Goal: Task Accomplishment & Management: Use online tool/utility

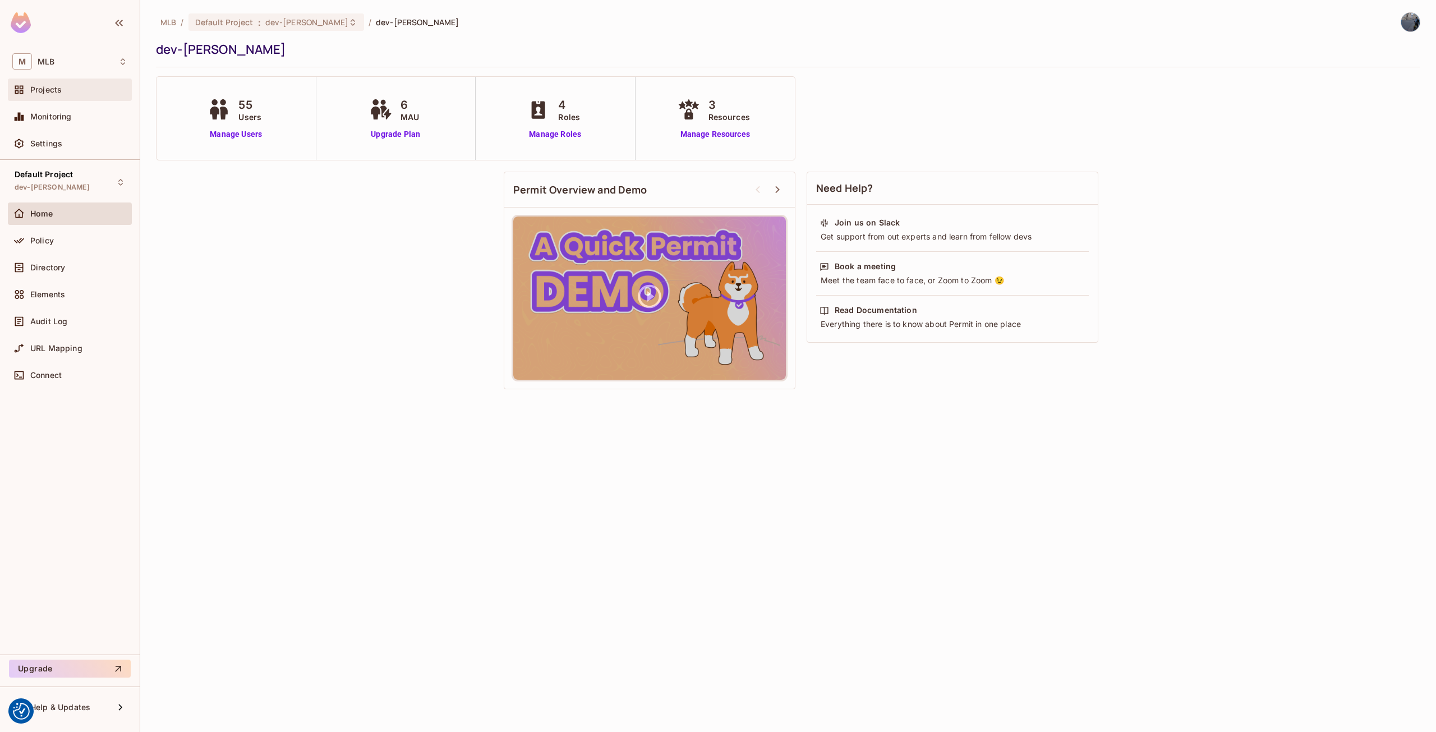
click at [34, 96] on div "Projects" at bounding box center [69, 89] width 115 height 13
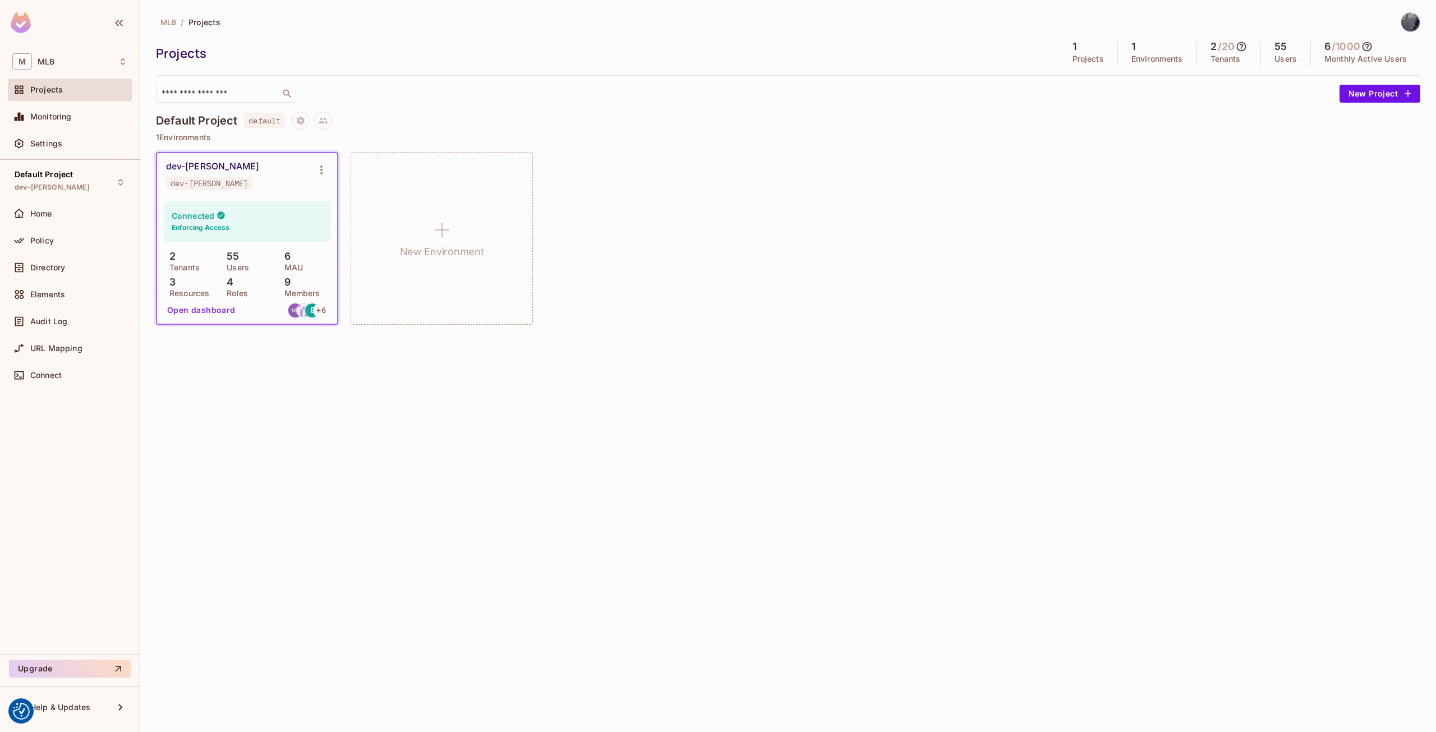
click at [196, 119] on h4 "Default Project" at bounding box center [196, 120] width 81 height 13
click at [194, 121] on h4 "Default Project" at bounding box center [196, 120] width 81 height 13
drag, startPoint x: 155, startPoint y: 121, endPoint x: 144, endPoint y: 99, distance: 24.6
click at [202, 119] on div "MLB / Projects Projects 1 Projects 1 Environments 2 / 20 Tenants 55 Users 6 / 1…" at bounding box center [788, 366] width 1296 height 732
click at [52, 61] on span "MLB" at bounding box center [46, 61] width 17 height 9
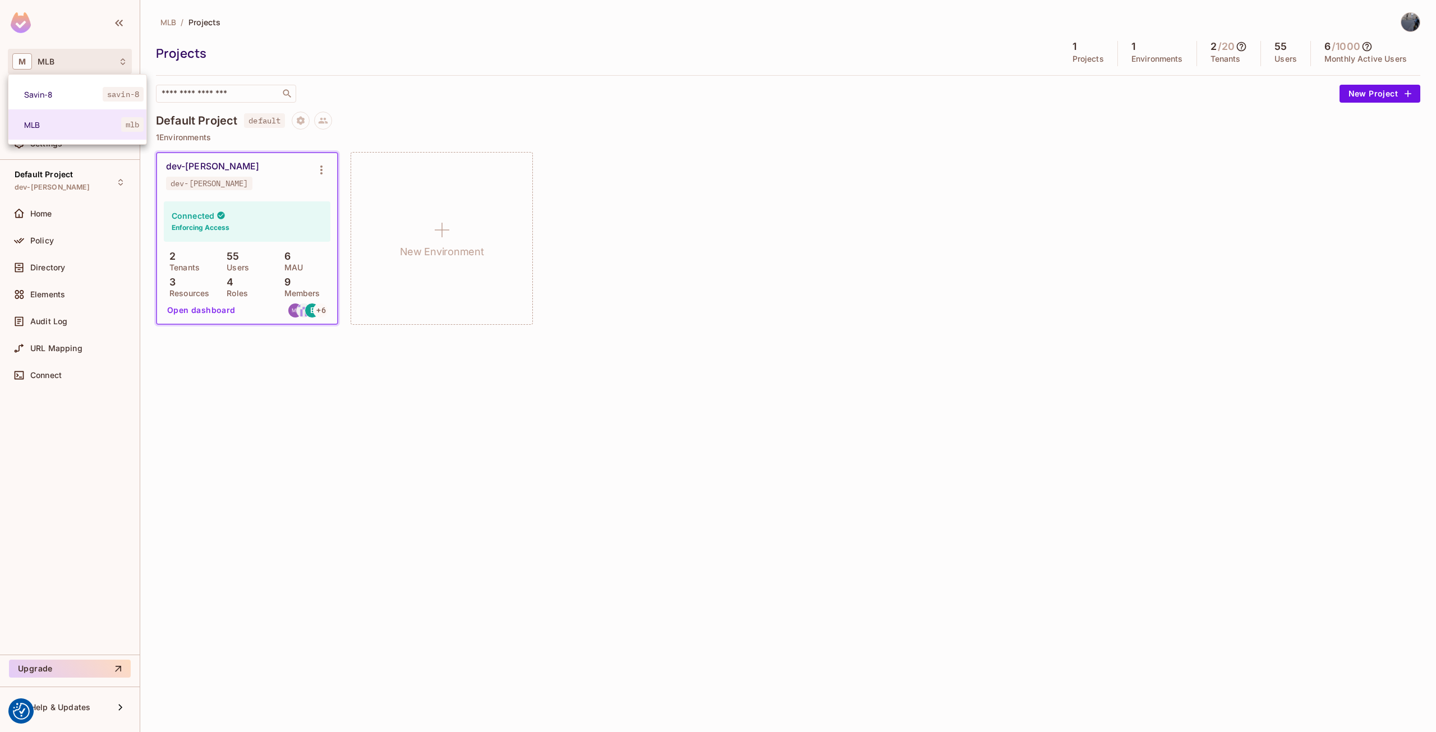
click at [200, 118] on div at bounding box center [718, 366] width 1436 height 732
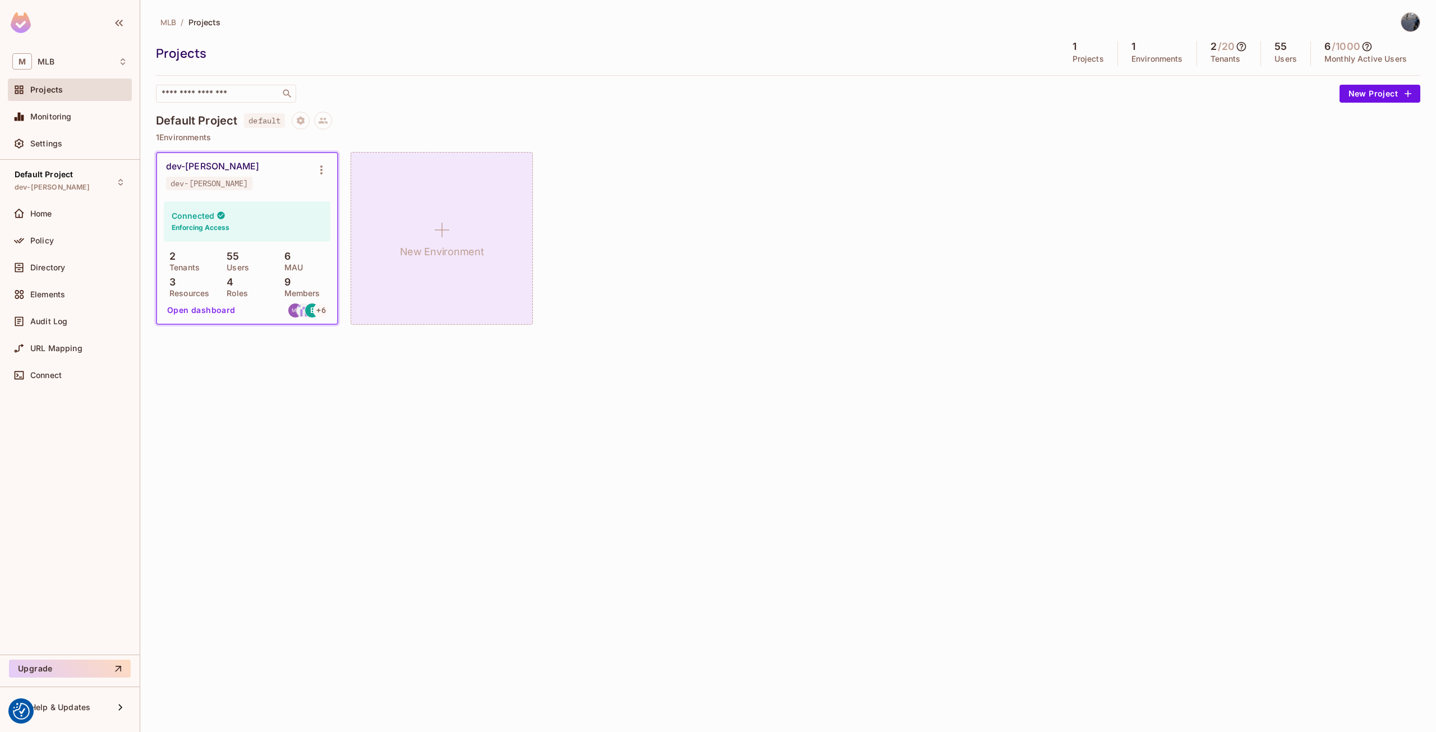
click at [382, 227] on div "New Environment" at bounding box center [442, 238] width 182 height 173
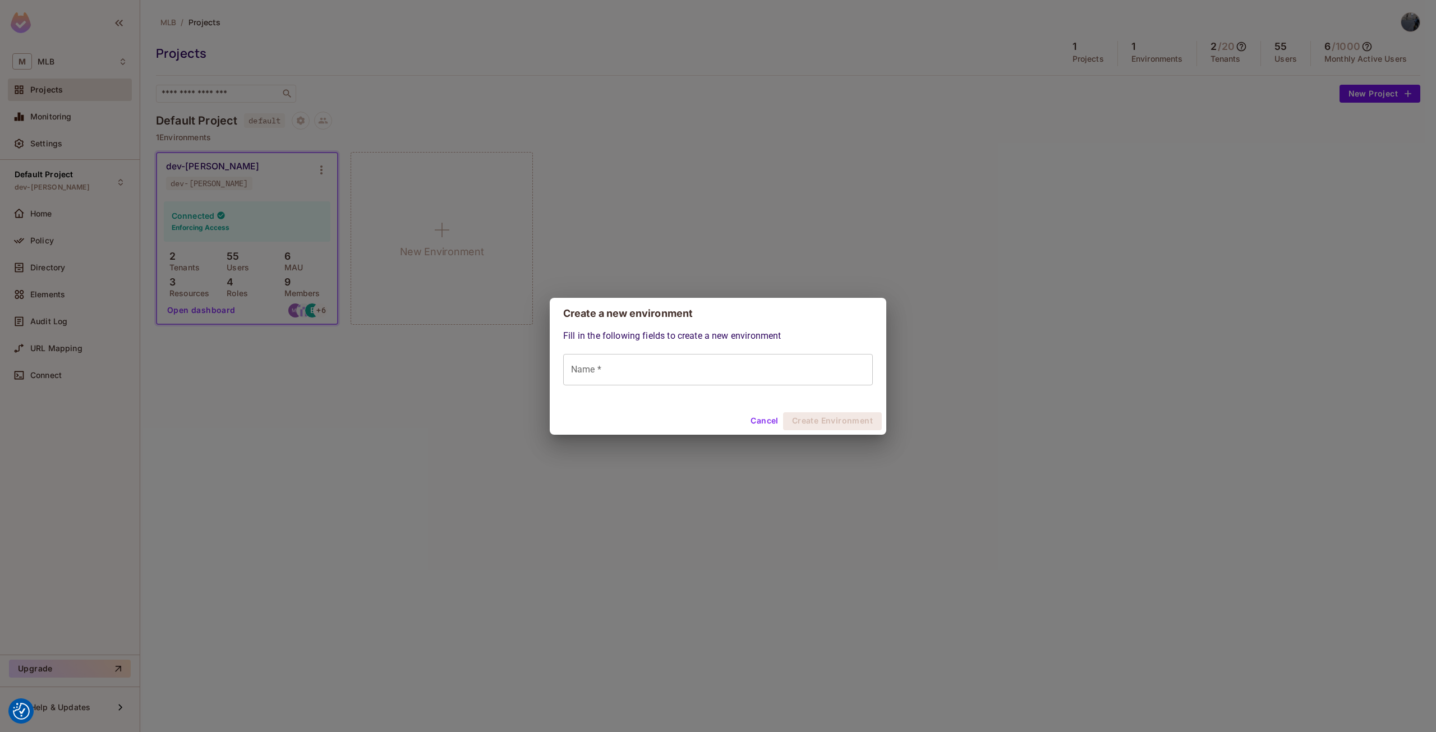
click at [633, 370] on input "Name *" at bounding box center [718, 369] width 310 height 31
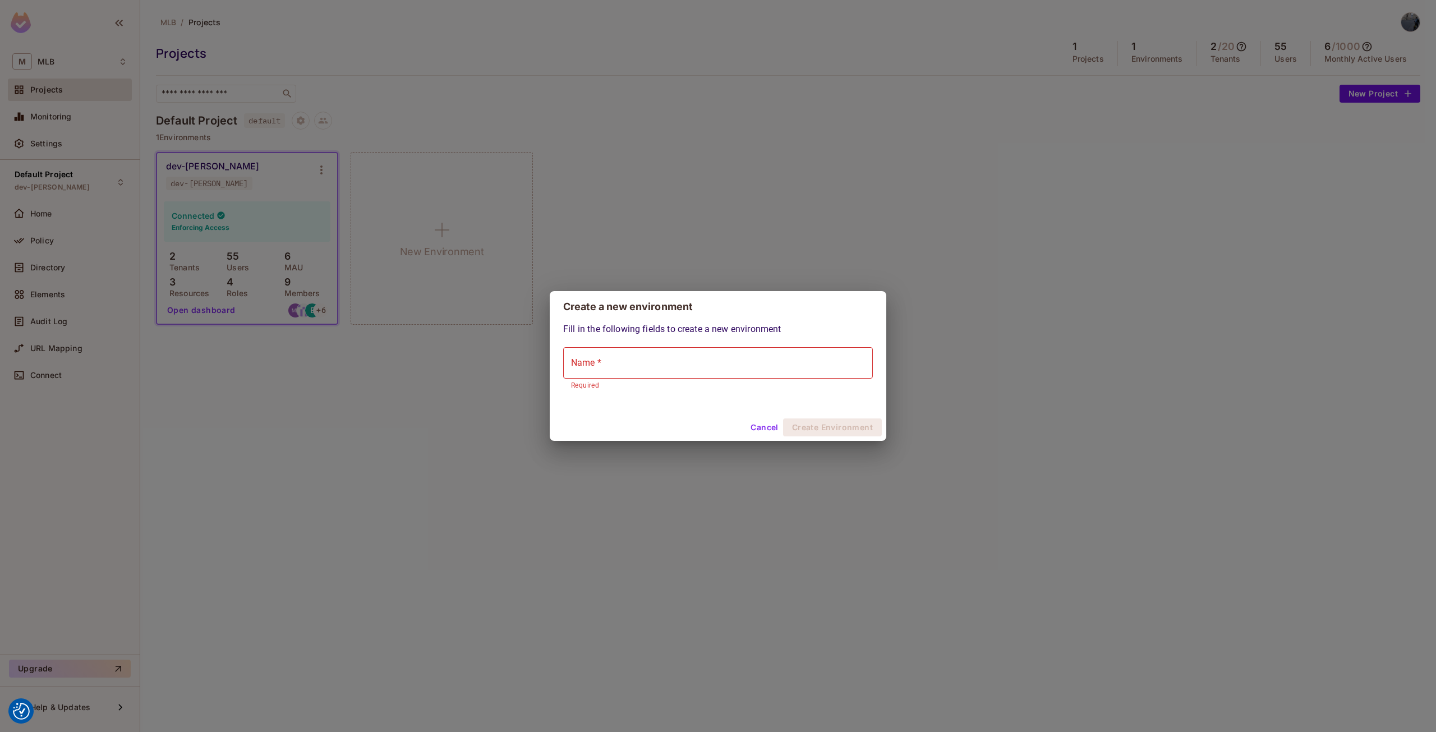
click at [769, 428] on button "Cancel" at bounding box center [764, 427] width 36 height 18
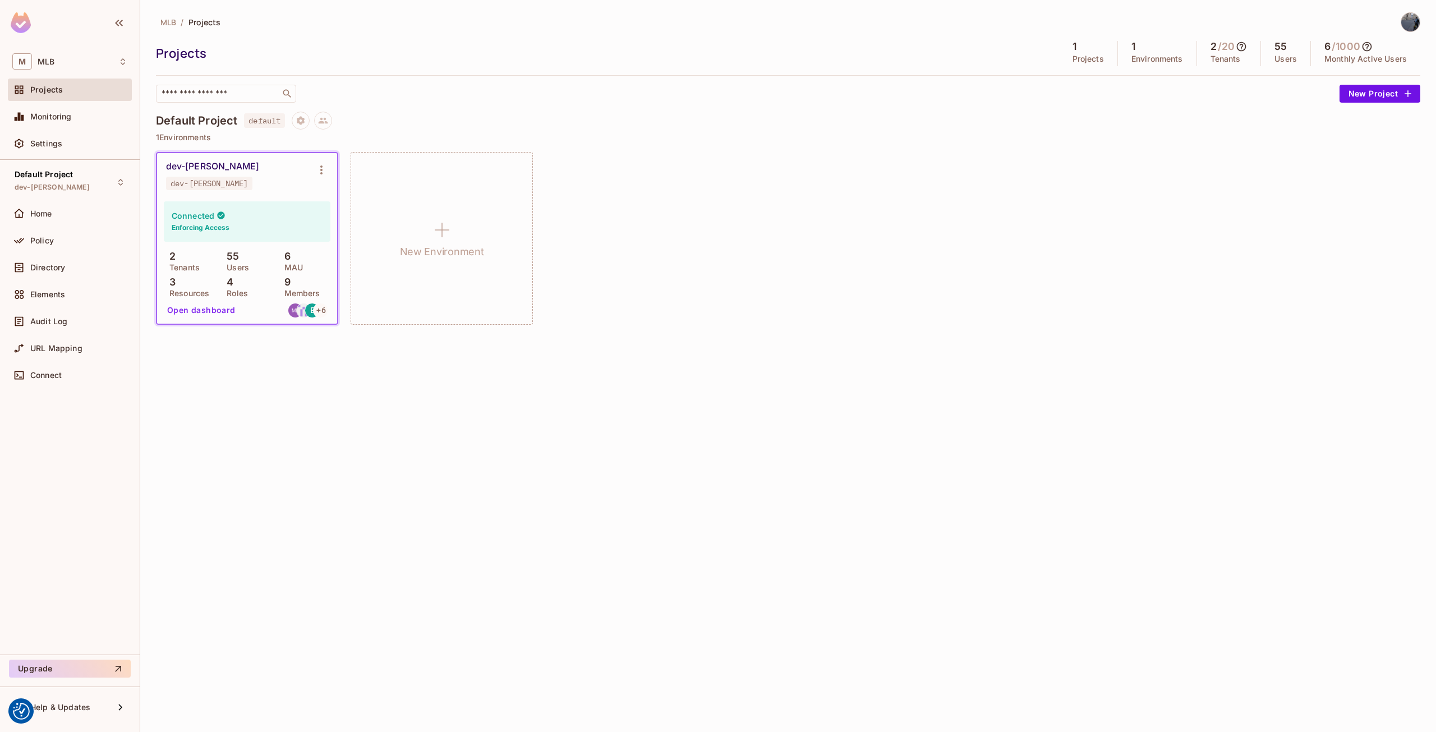
click at [217, 310] on button "Open dashboard" at bounding box center [201, 310] width 77 height 18
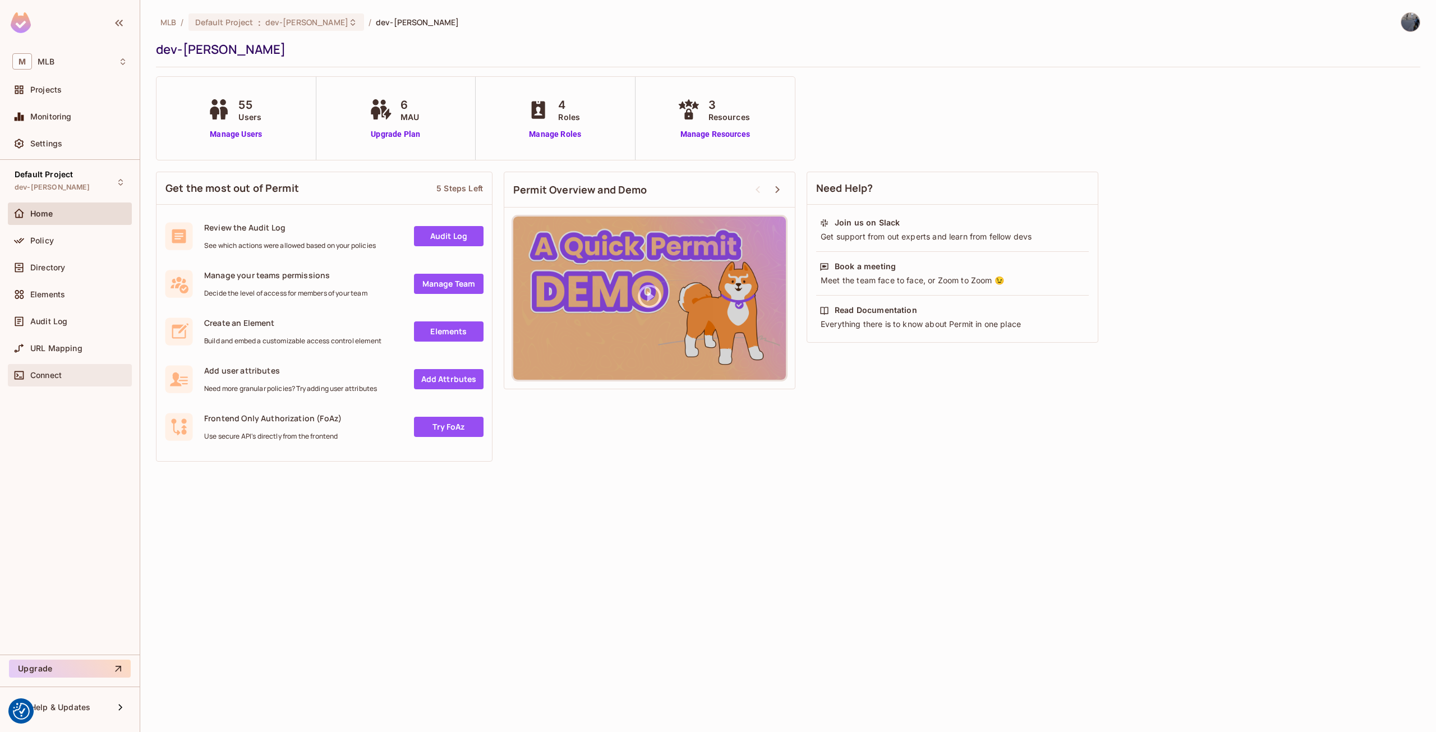
click at [60, 374] on span "Connect" at bounding box center [45, 375] width 31 height 9
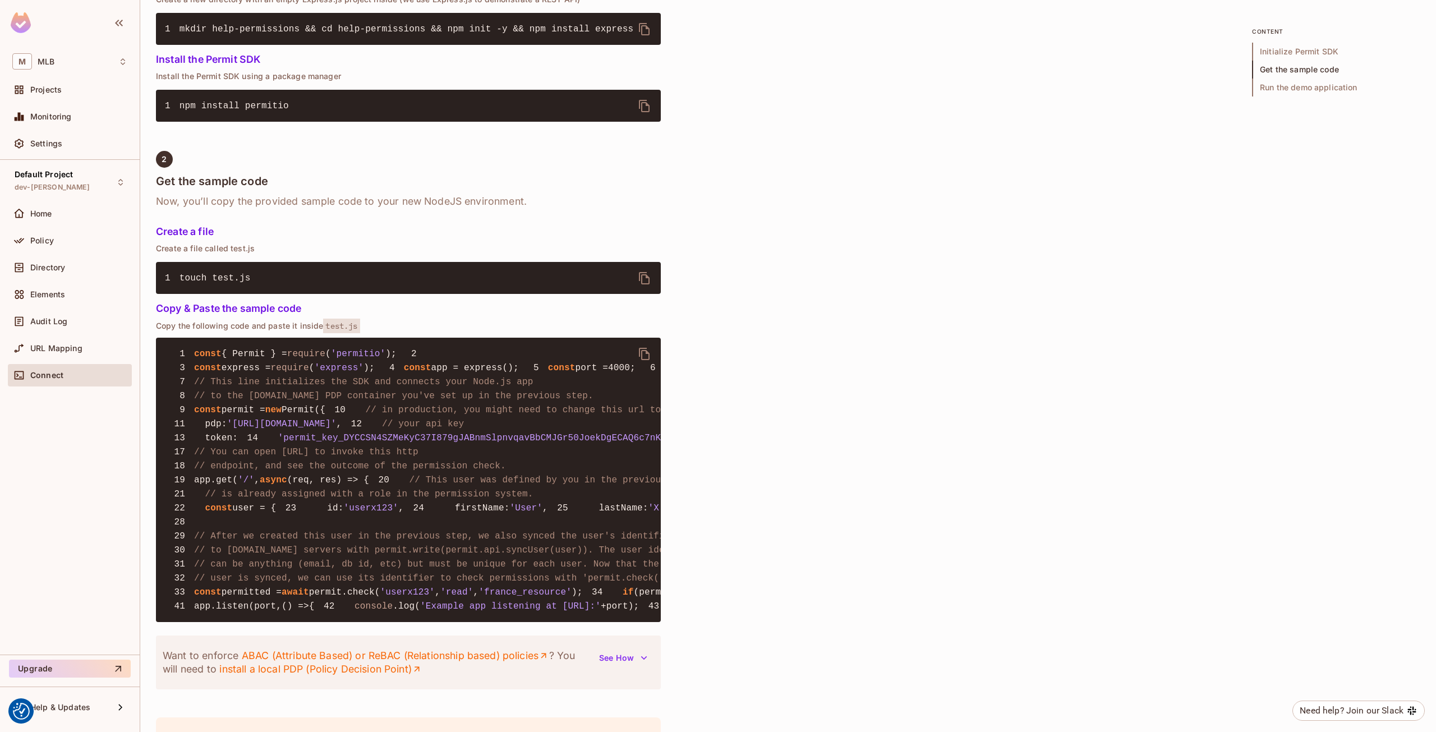
scroll to position [561, 0]
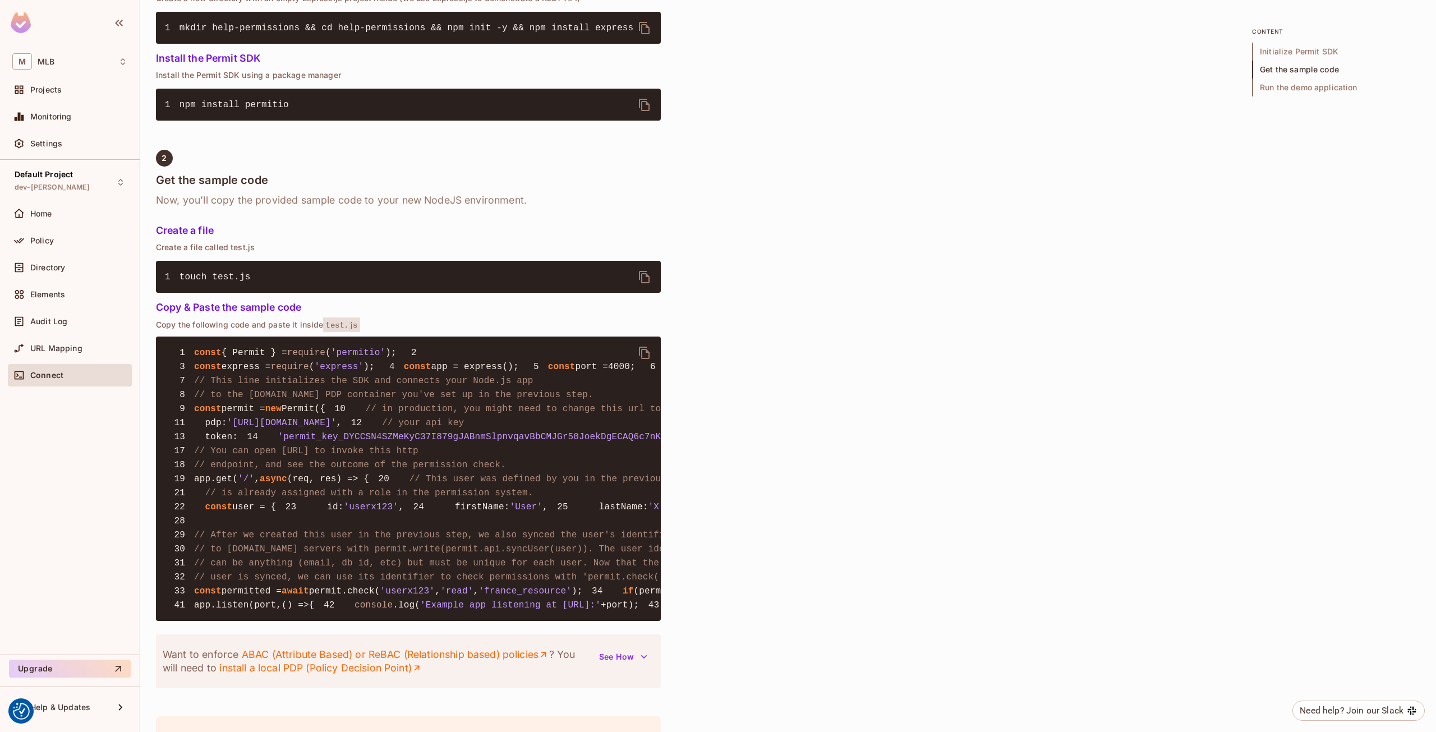
click at [316, 518] on pre "1 const { Permit } = require ( 'permitio' ); 2 3 const express = require ( 'exp…" at bounding box center [408, 479] width 505 height 284
click at [373, 442] on span "'permit_key_DYCCSN4SZMeKyC37I879gJABnmSlpnvqavBbCMJGr50JoekDgECAQ6c7nKyZMmYwMpS…" at bounding box center [548, 437] width 541 height 10
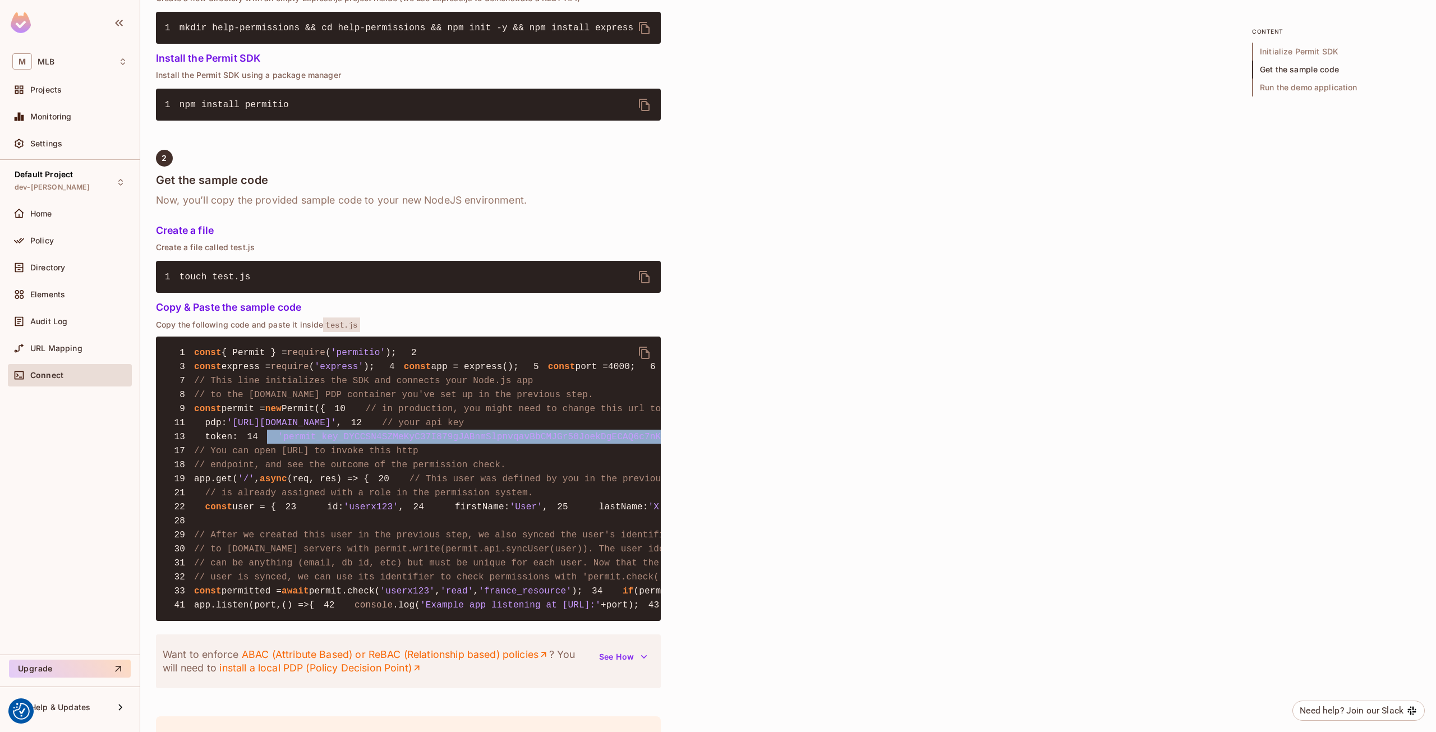
click at [393, 442] on span "'permit_key_DYCCSN4SZMeKyC37I879gJABnmSlpnvqavBbCMJGr50JoekDgECAQ6c7nKyZMmYwMpS…" at bounding box center [548, 437] width 541 height 10
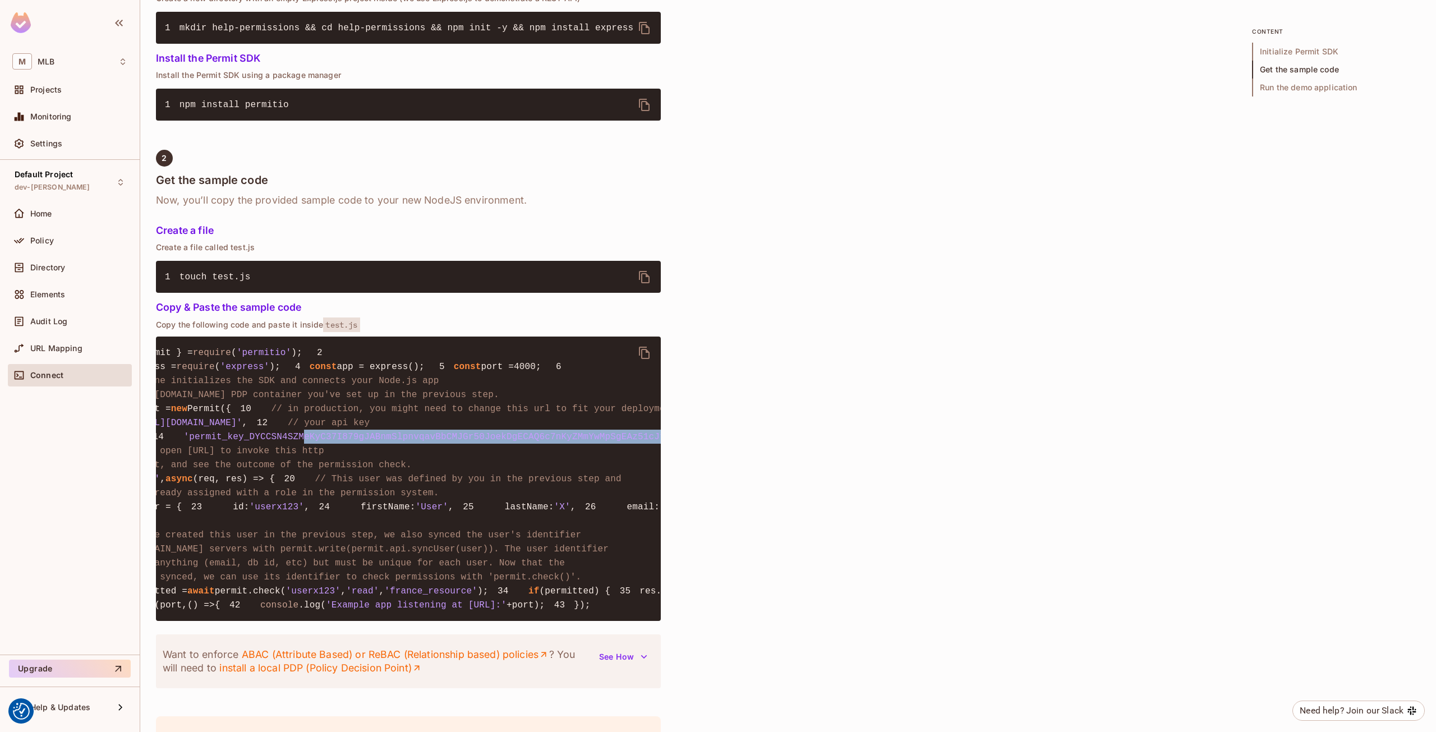
drag, startPoint x: 314, startPoint y: 522, endPoint x: 721, endPoint y: 533, distance: 407.4
click at [721, 533] on div "Quick Permit Demo Fastest way to get a taste of Permit’s basic features, uses C…" at bounding box center [788, 251] width 1264 height 1449
click at [578, 442] on span "'permit_key_DYCCSN4SZMeKyC37I879gJABnmSlpnvqavBbCMJGr50JoekDgECAQ6c7nKyZMmYwMpS…" at bounding box center [454, 437] width 541 height 10
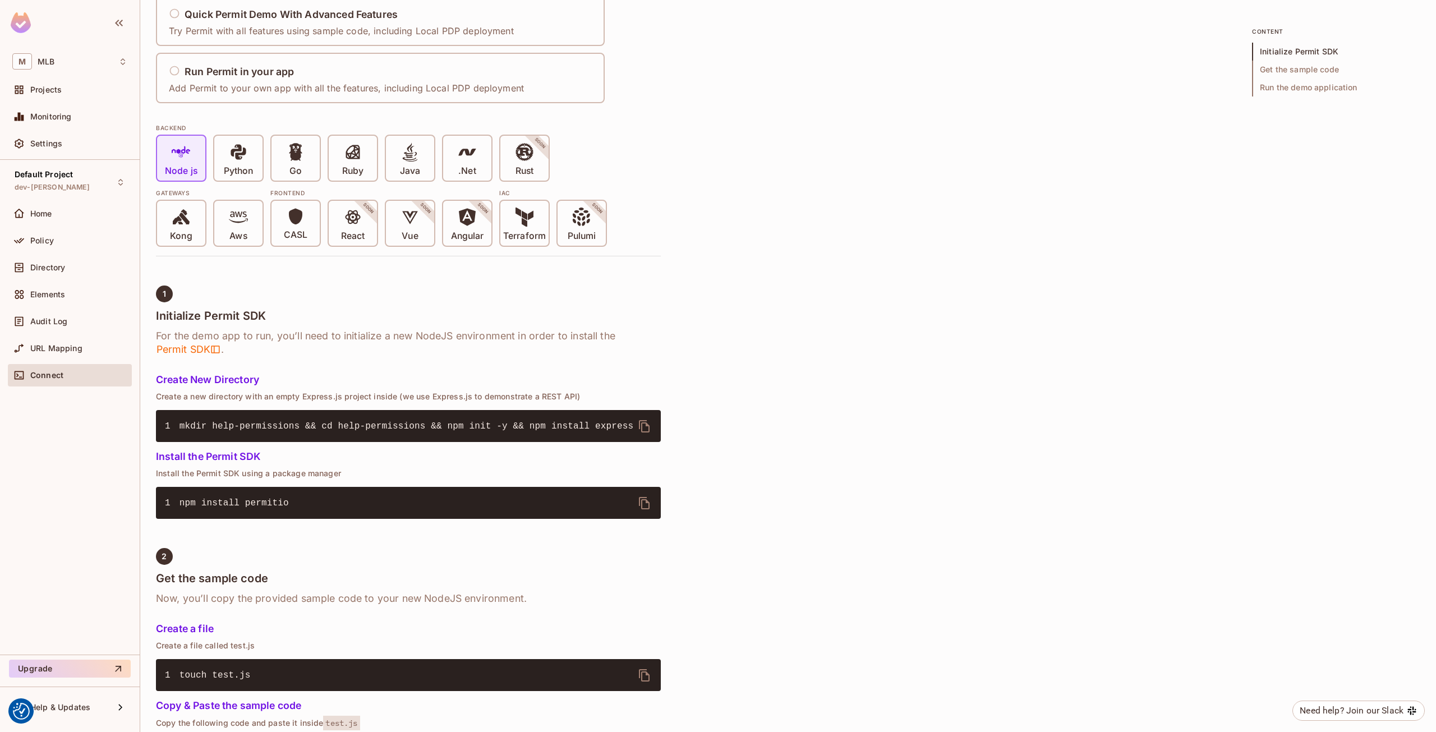
scroll to position [0, 0]
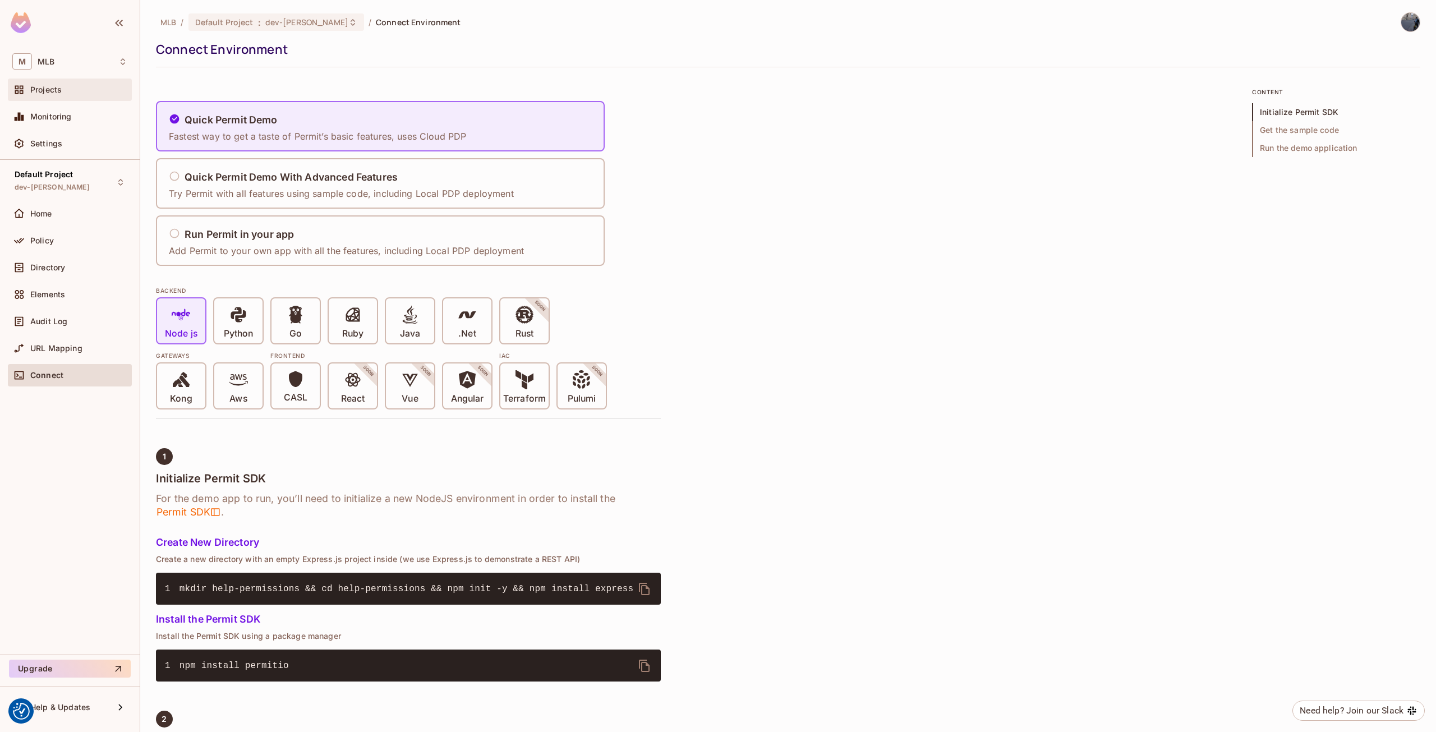
click at [53, 95] on div "Projects" at bounding box center [69, 89] width 115 height 13
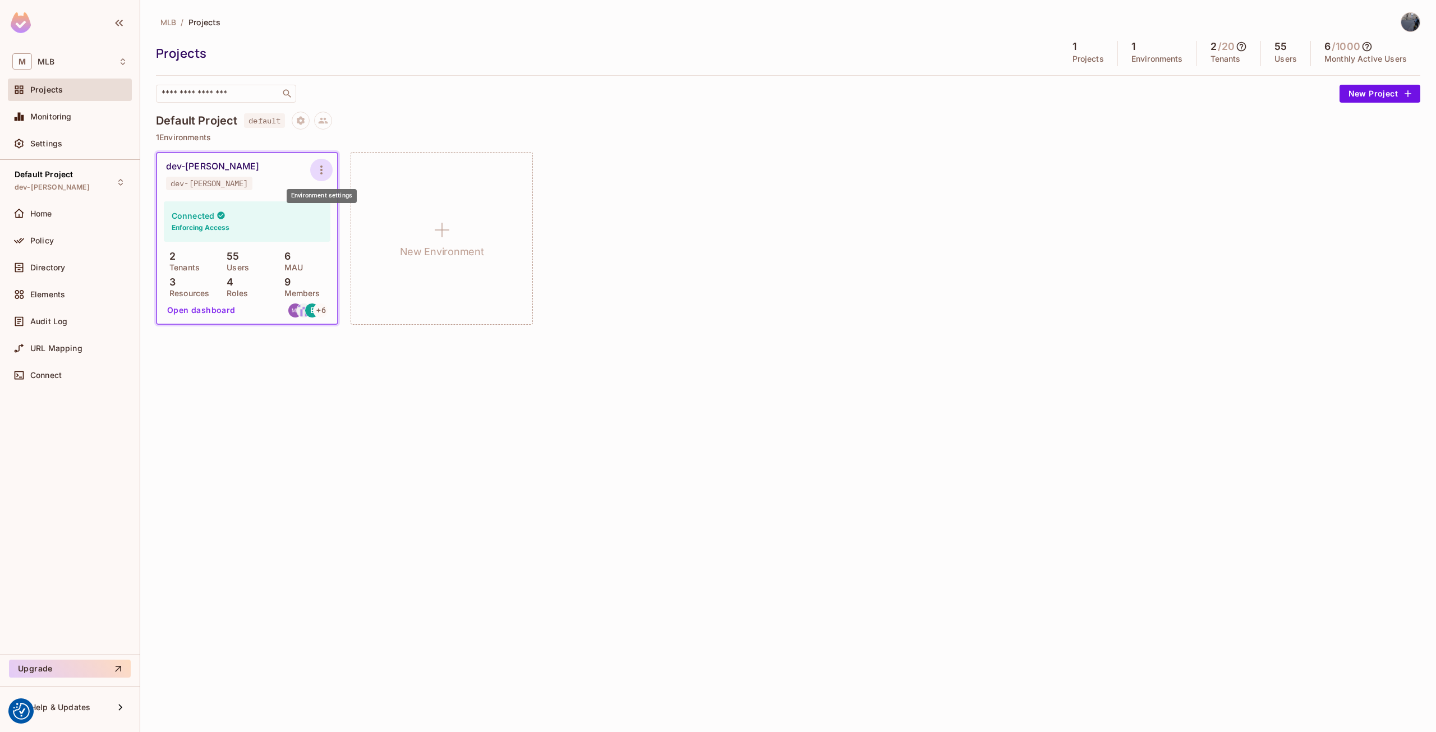
click at [323, 163] on icon "Environment settings" at bounding box center [321, 169] width 13 height 13
click at [627, 252] on div at bounding box center [718, 366] width 1436 height 732
click at [55, 261] on div "Directory" at bounding box center [69, 267] width 115 height 13
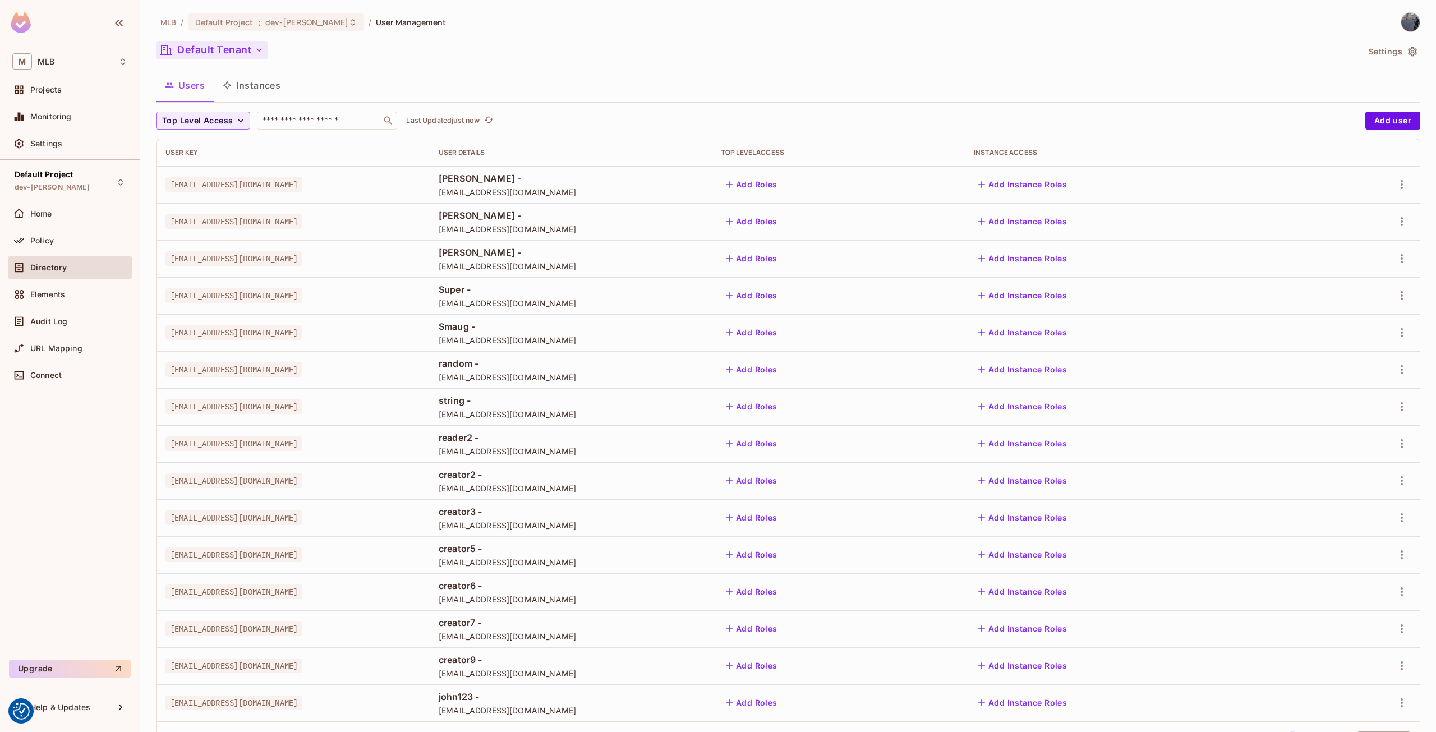
click at [243, 55] on button "Default Tenant" at bounding box center [212, 50] width 112 height 18
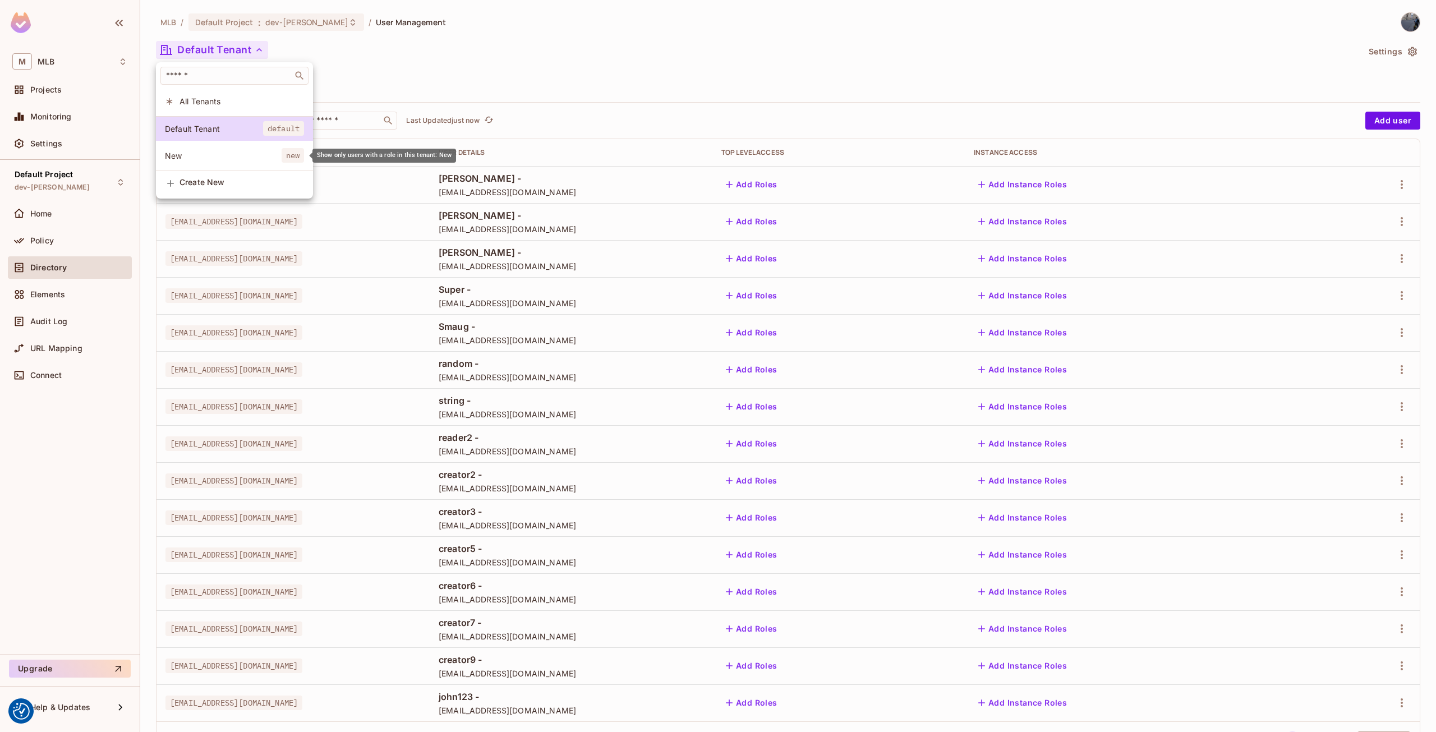
click at [259, 156] on span "New" at bounding box center [223, 155] width 117 height 11
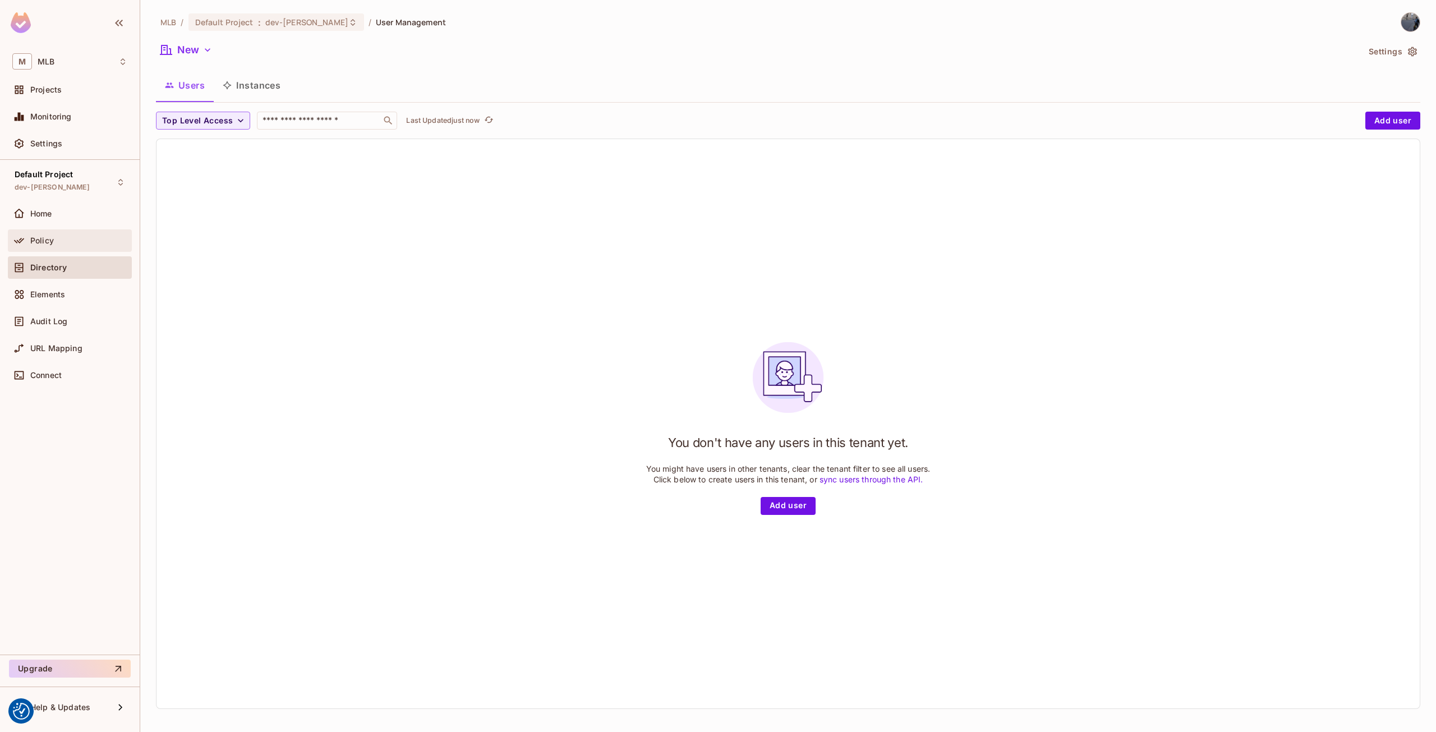
click at [64, 251] on div "Policy" at bounding box center [70, 240] width 124 height 22
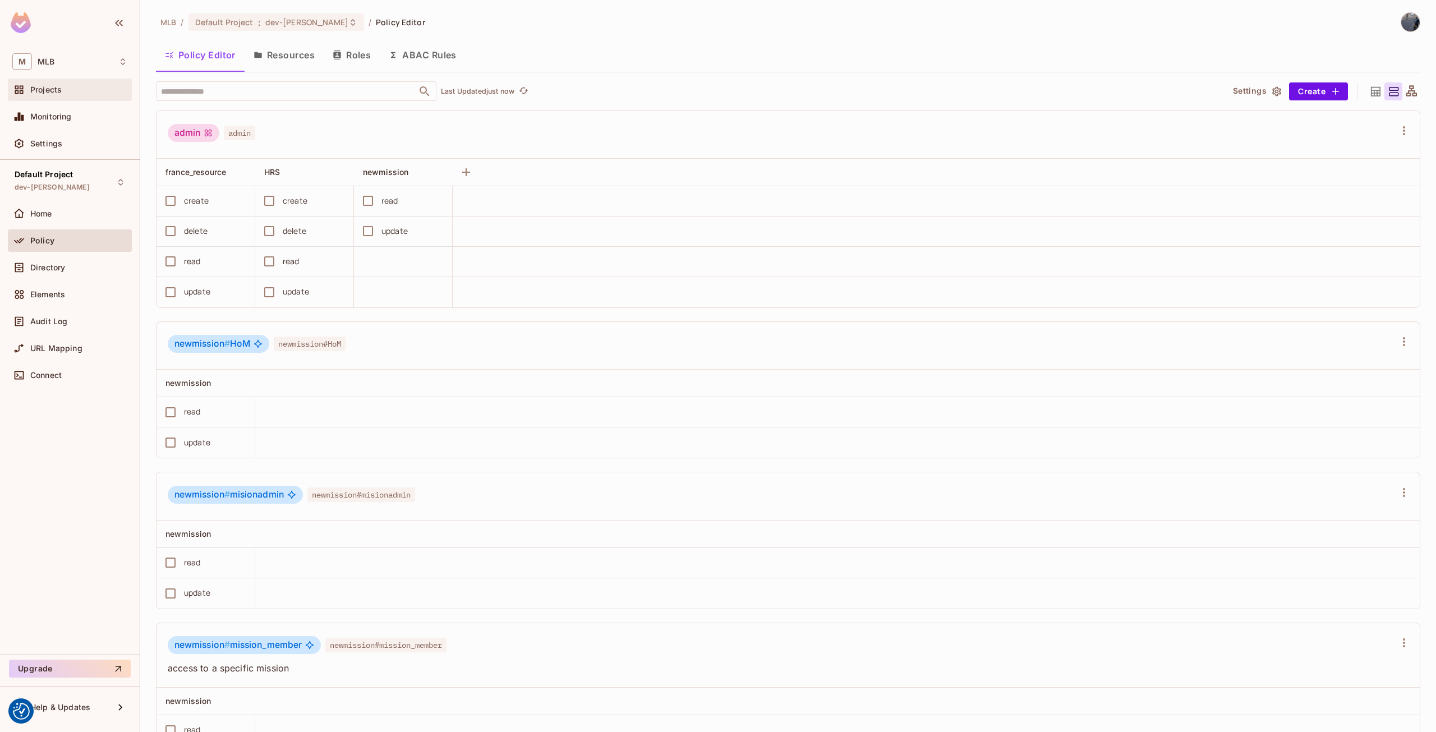
click at [54, 90] on span "Projects" at bounding box center [45, 89] width 31 height 9
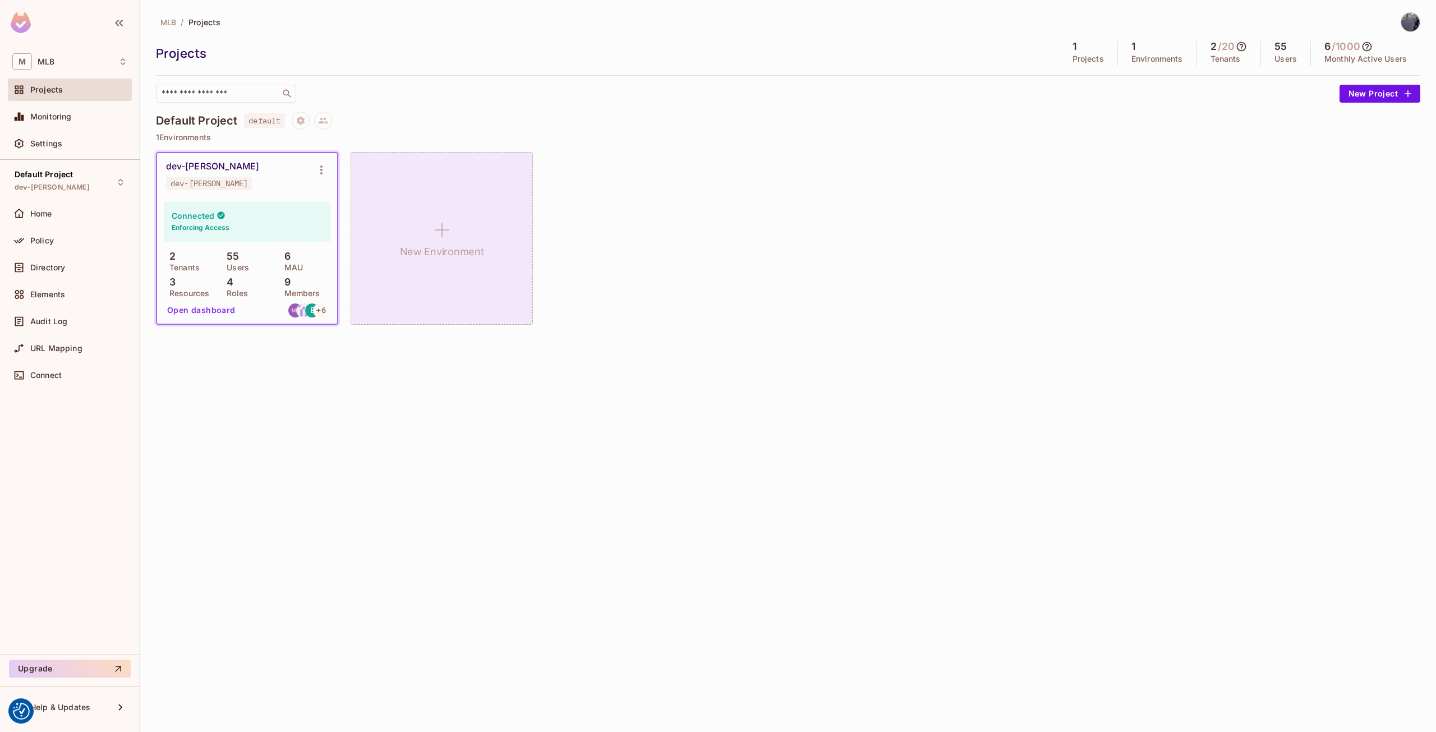
click at [502, 246] on div "New Environment" at bounding box center [442, 238] width 182 height 173
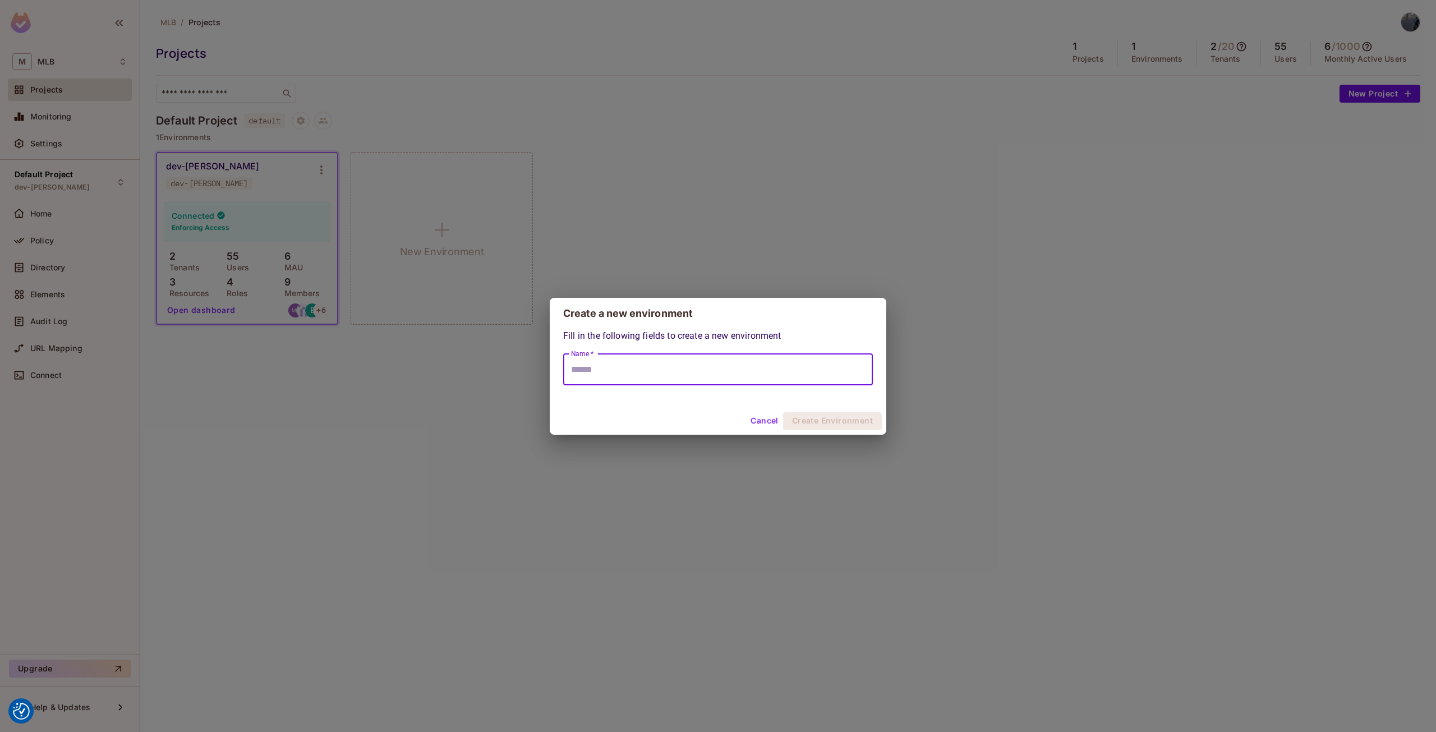
click at [611, 366] on input "Name *" at bounding box center [718, 369] width 310 height 31
type input "*"
type input "****"
click at [846, 425] on button "Create Environment" at bounding box center [832, 421] width 99 height 18
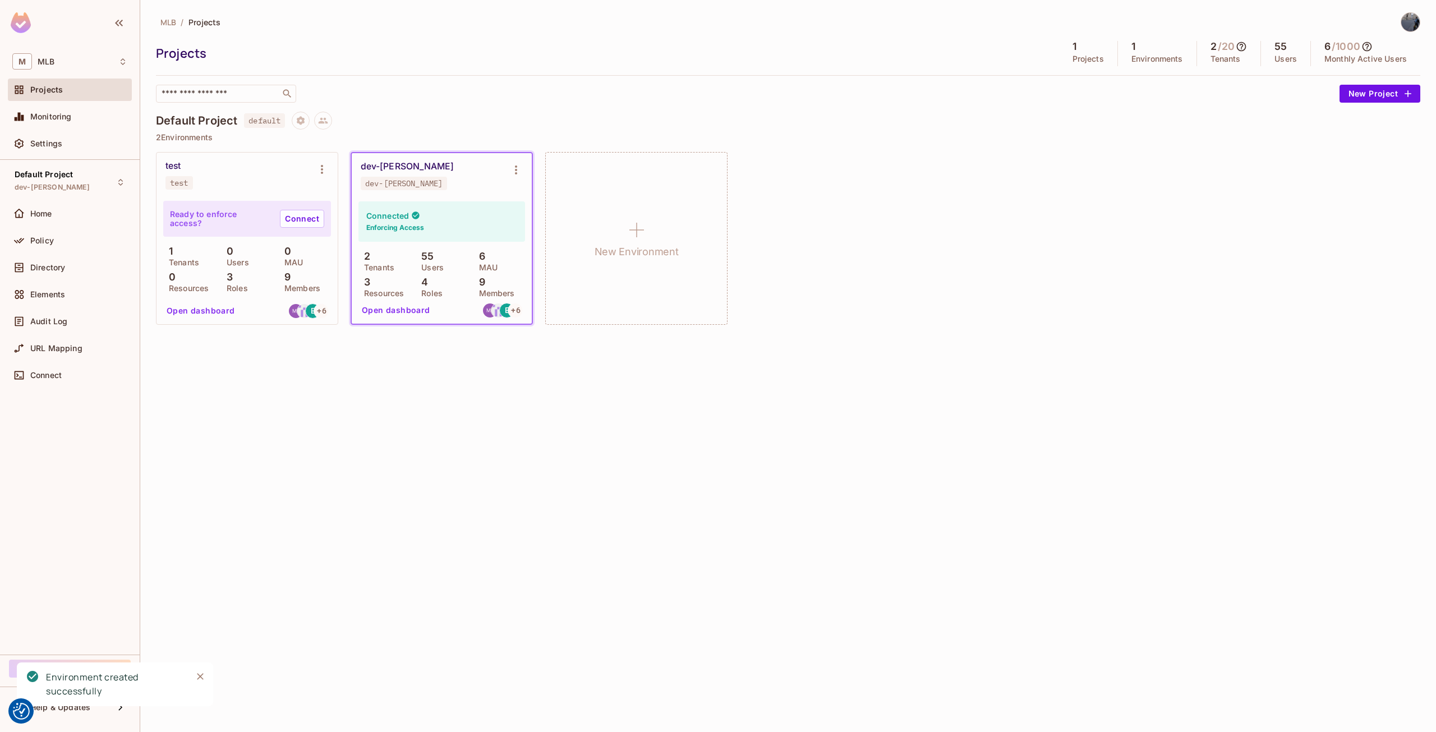
click at [188, 312] on button "Open dashboard" at bounding box center [200, 311] width 77 height 18
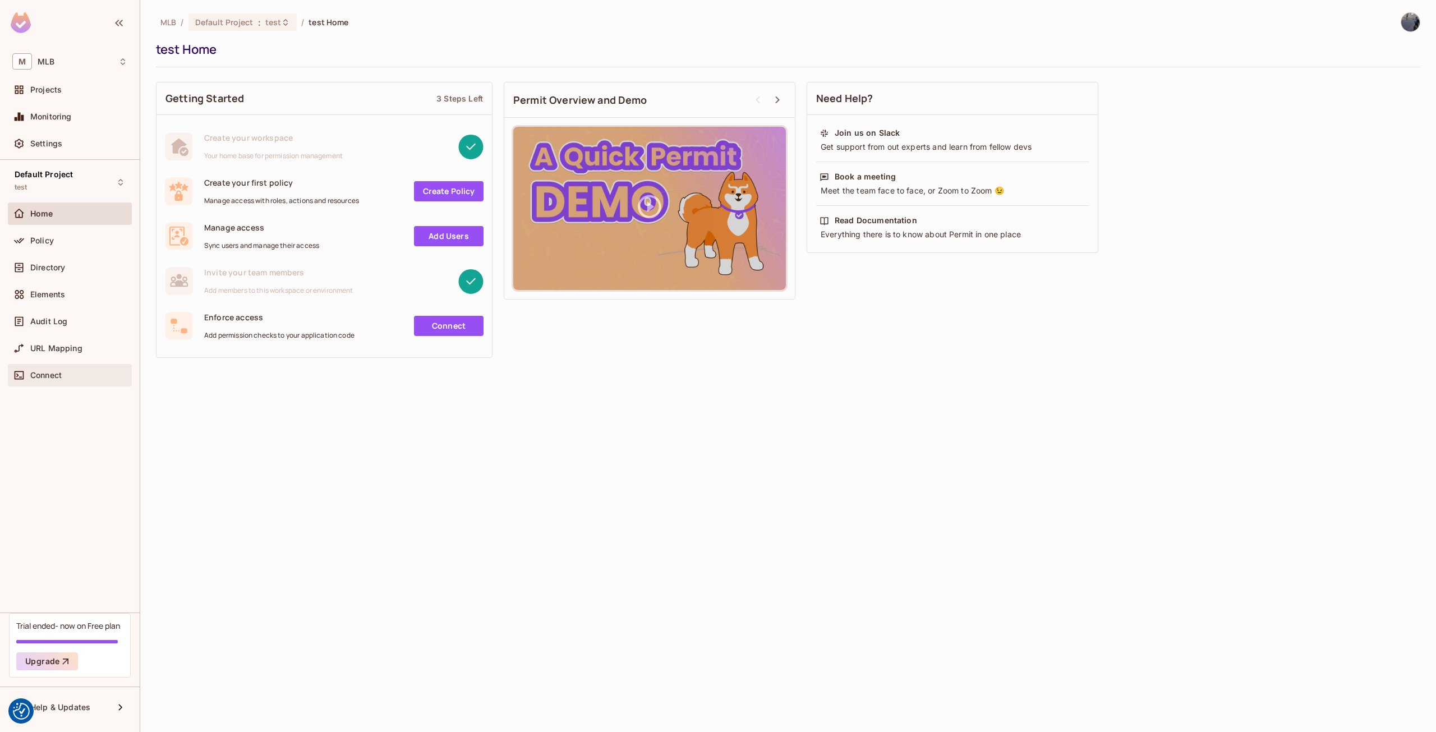
click at [57, 374] on span "Connect" at bounding box center [45, 375] width 31 height 9
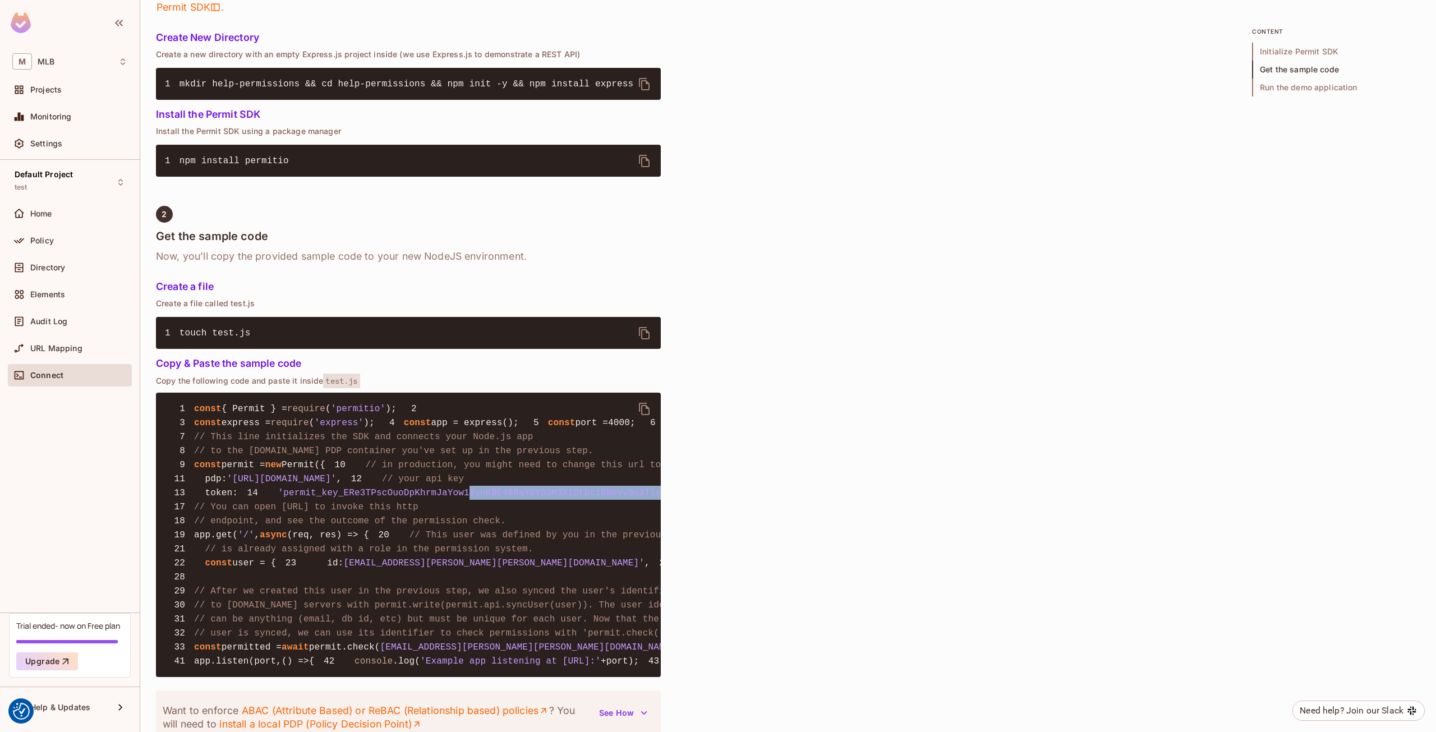
scroll to position [0, 59]
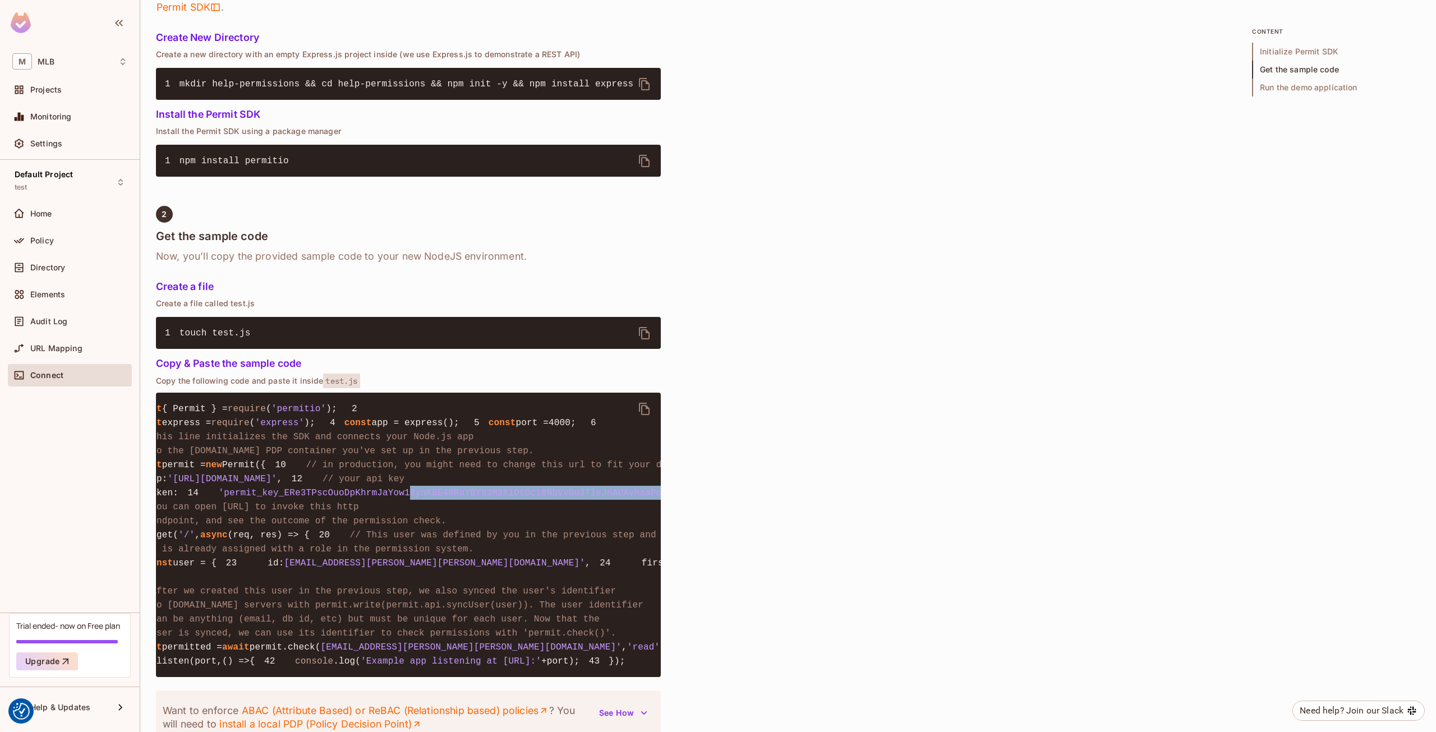
drag, startPoint x: 467, startPoint y: 582, endPoint x: 770, endPoint y: 576, distance: 303.5
click at [770, 576] on div "Quick Permit Demo Fastest way to get a taste of Permit’s basic features, uses C…" at bounding box center [788, 307] width 1264 height 1449
click at [602, 587] on pre "1 const { Permit } = require ( 'permitio' ); 2 3 const express = require ( 'exp…" at bounding box center [408, 535] width 505 height 284
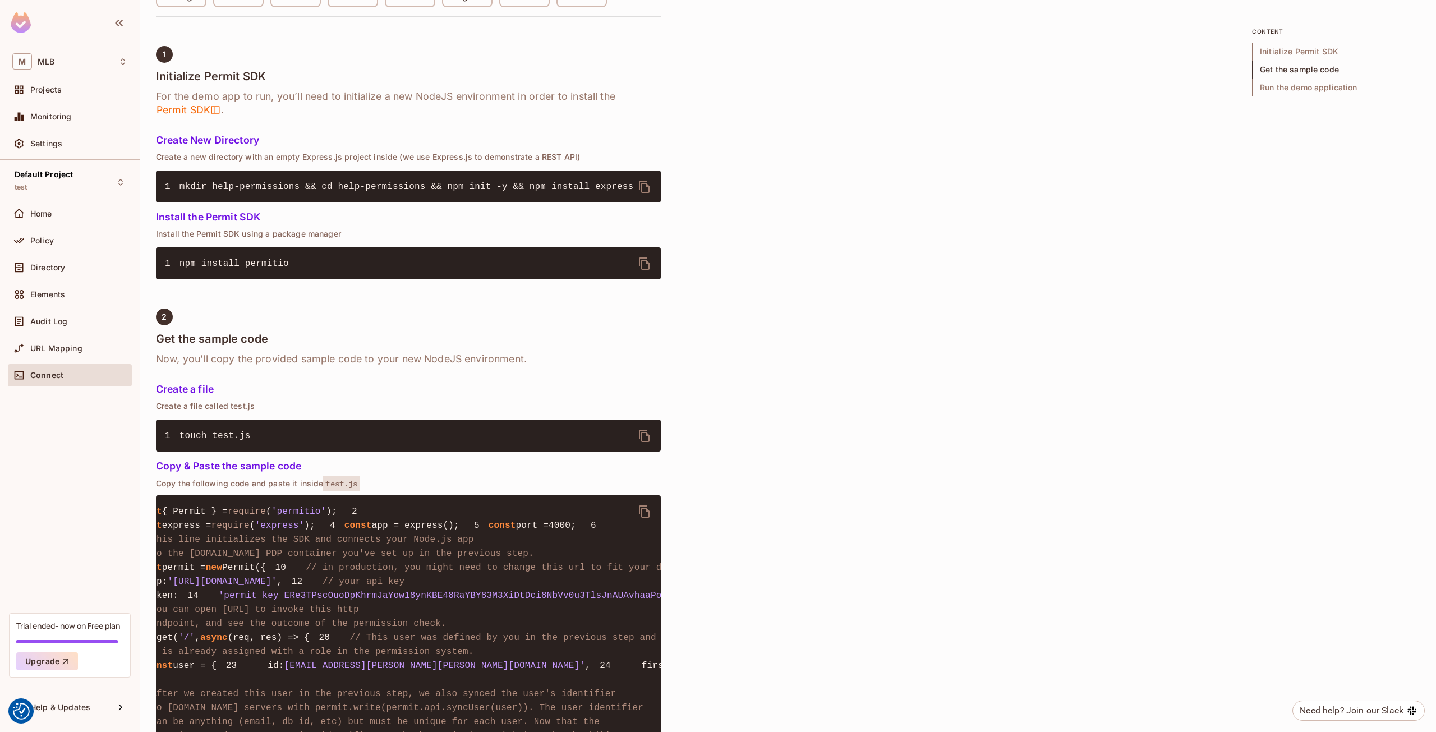
scroll to position [280, 0]
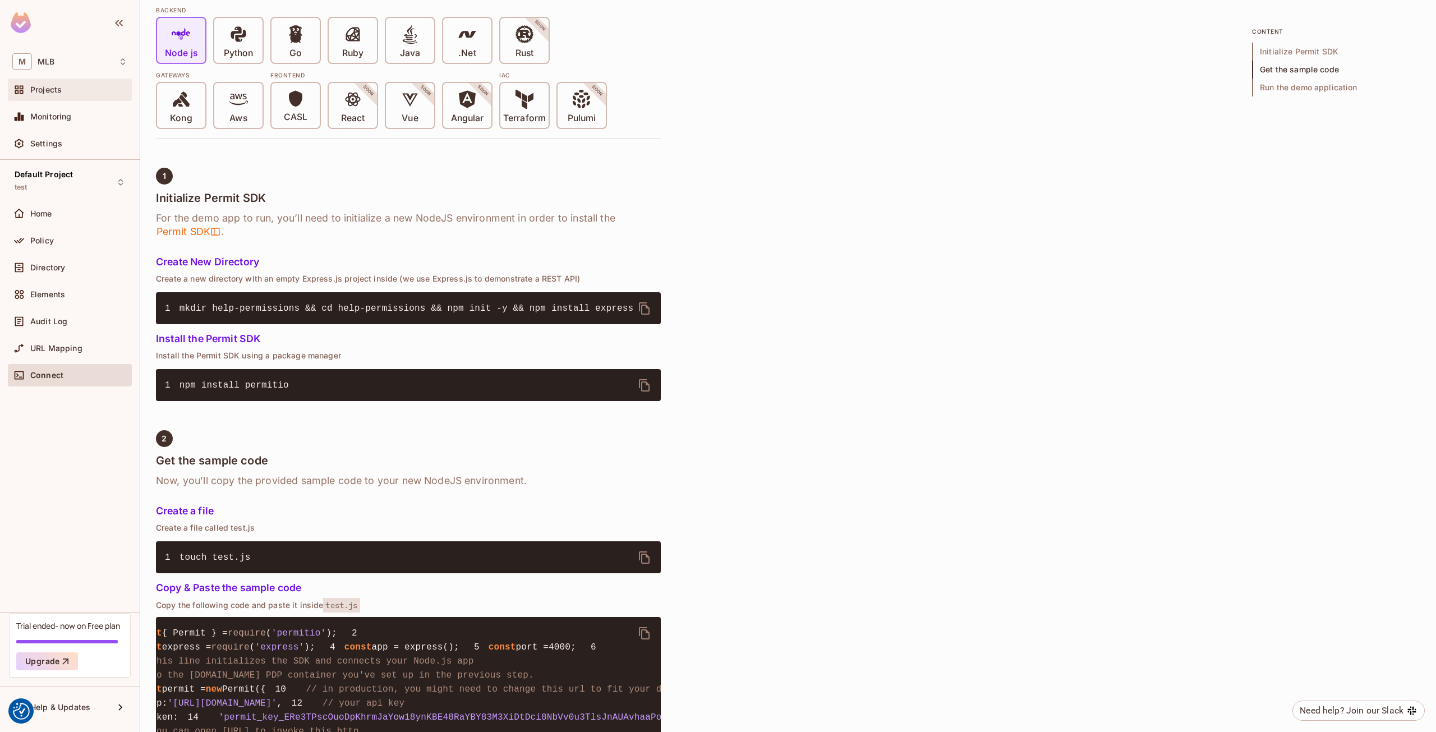
click at [56, 91] on span "Projects" at bounding box center [45, 89] width 31 height 9
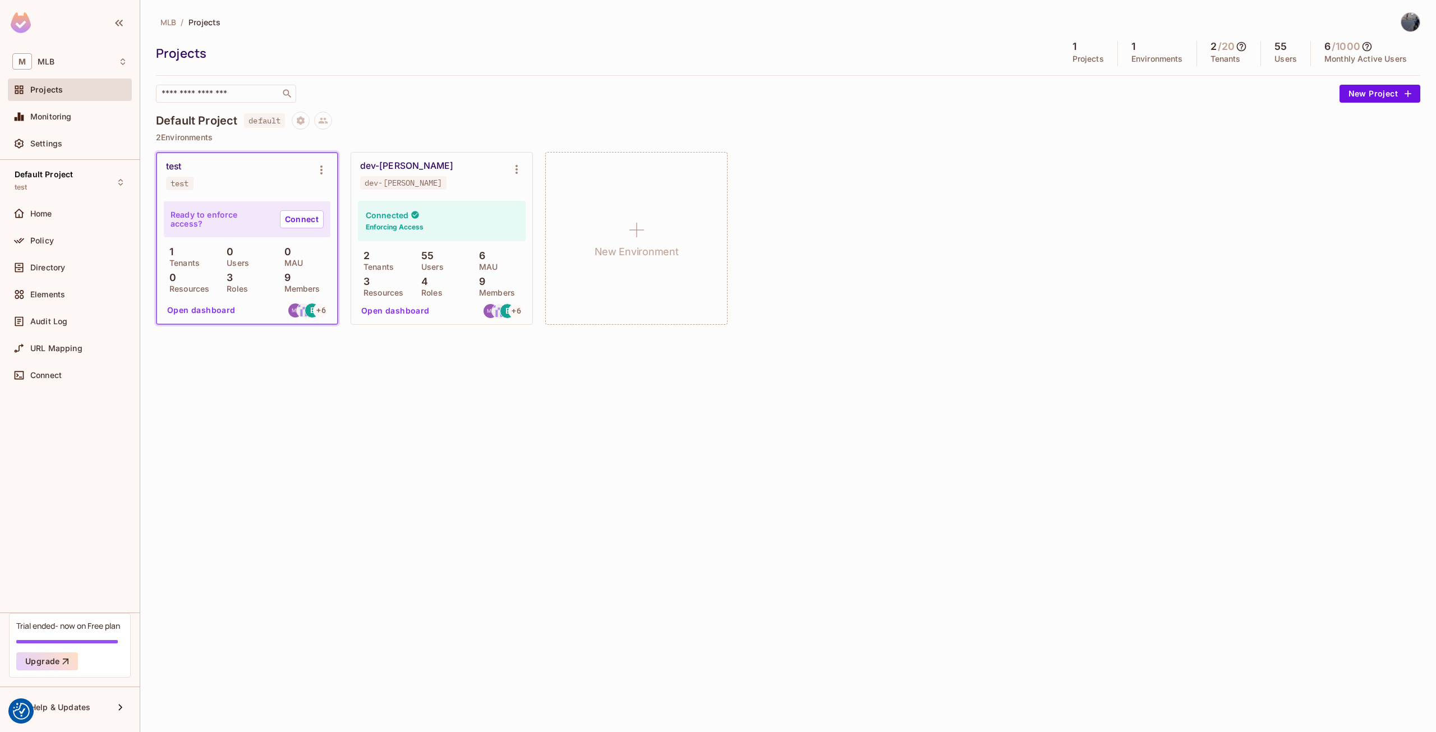
click at [475, 518] on div "MLB / Projects Projects 1 Projects 1 Environments 2 / 20 Tenants 55 Users 6 / 1…" at bounding box center [788, 366] width 1296 height 732
click at [481, 219] on div "Connected Enforcing Access" at bounding box center [442, 221] width 168 height 40
click at [412, 314] on button "Open dashboard" at bounding box center [395, 311] width 77 height 18
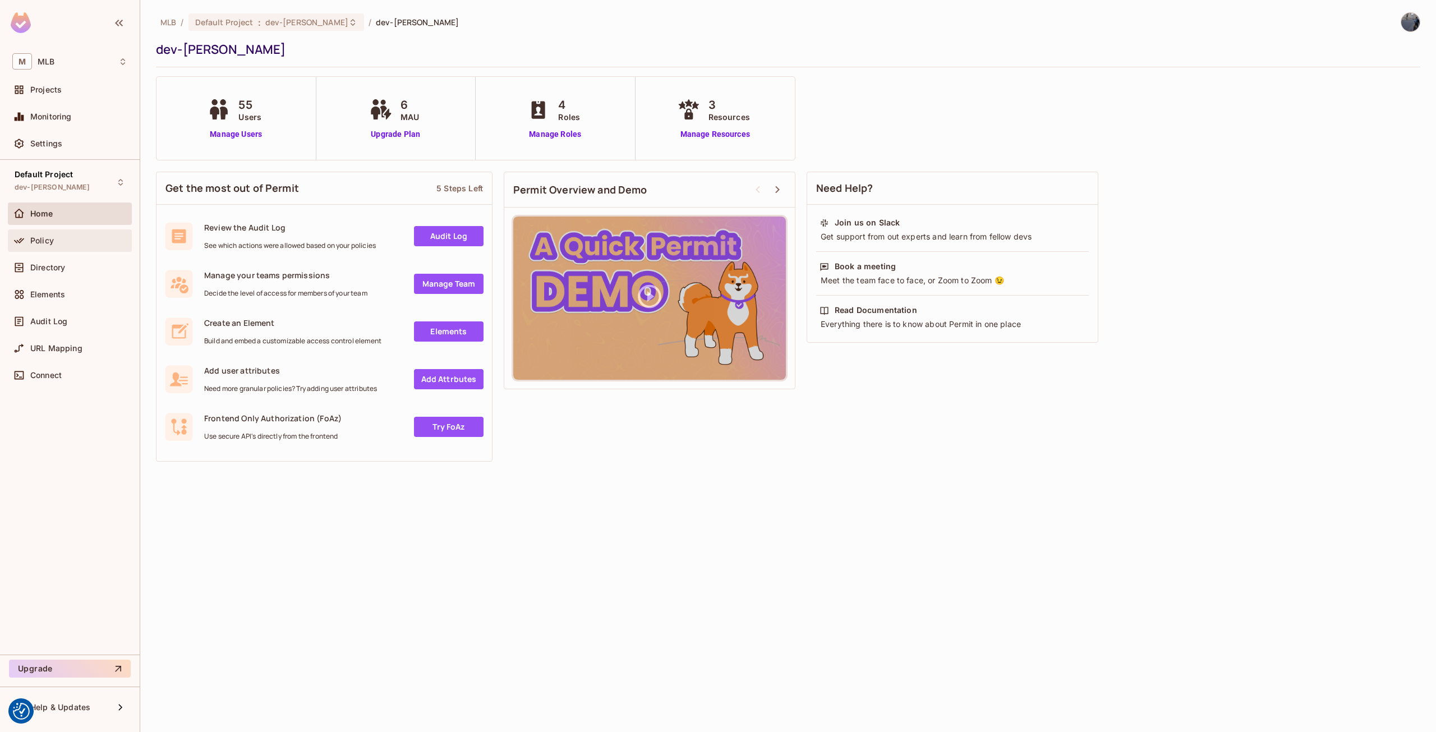
click at [54, 249] on div "Policy" at bounding box center [70, 240] width 124 height 22
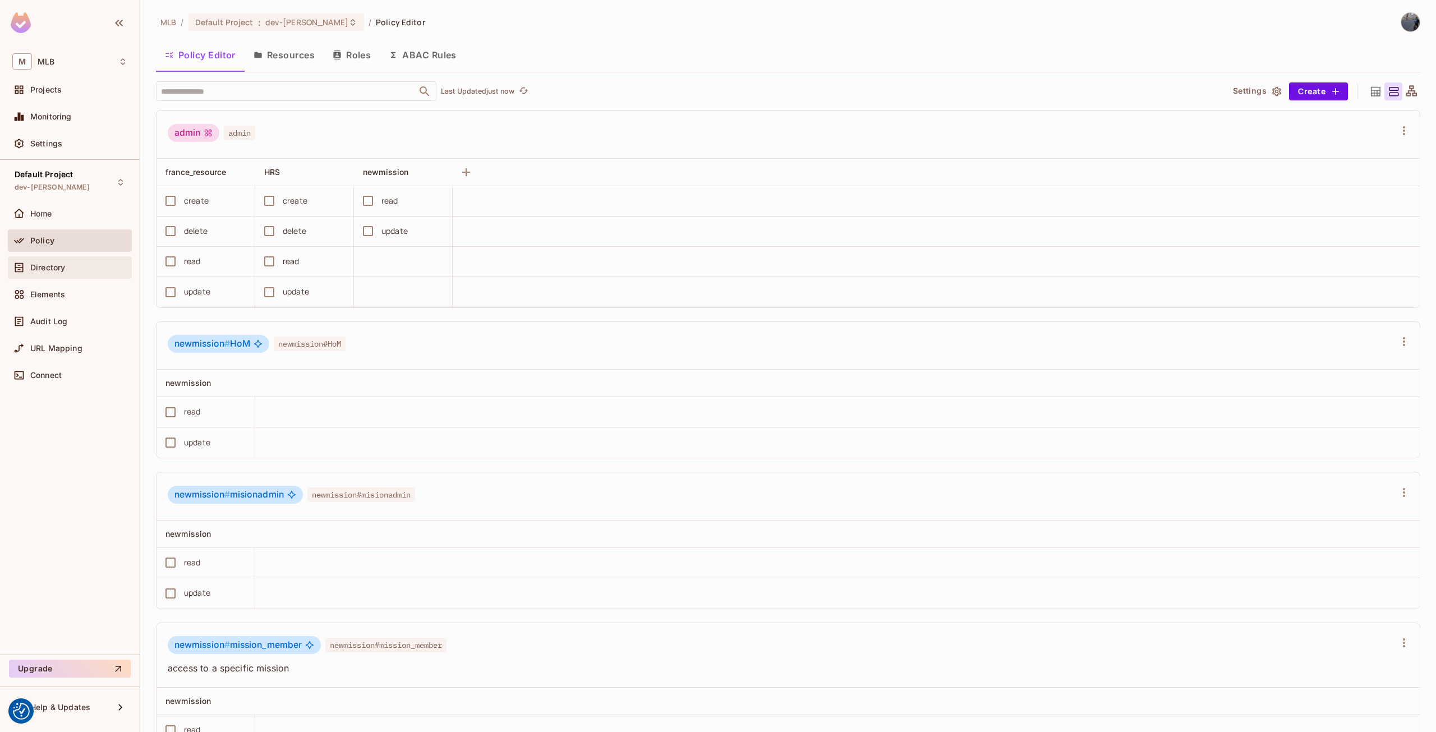
click at [64, 269] on span "Directory" at bounding box center [47, 267] width 35 height 9
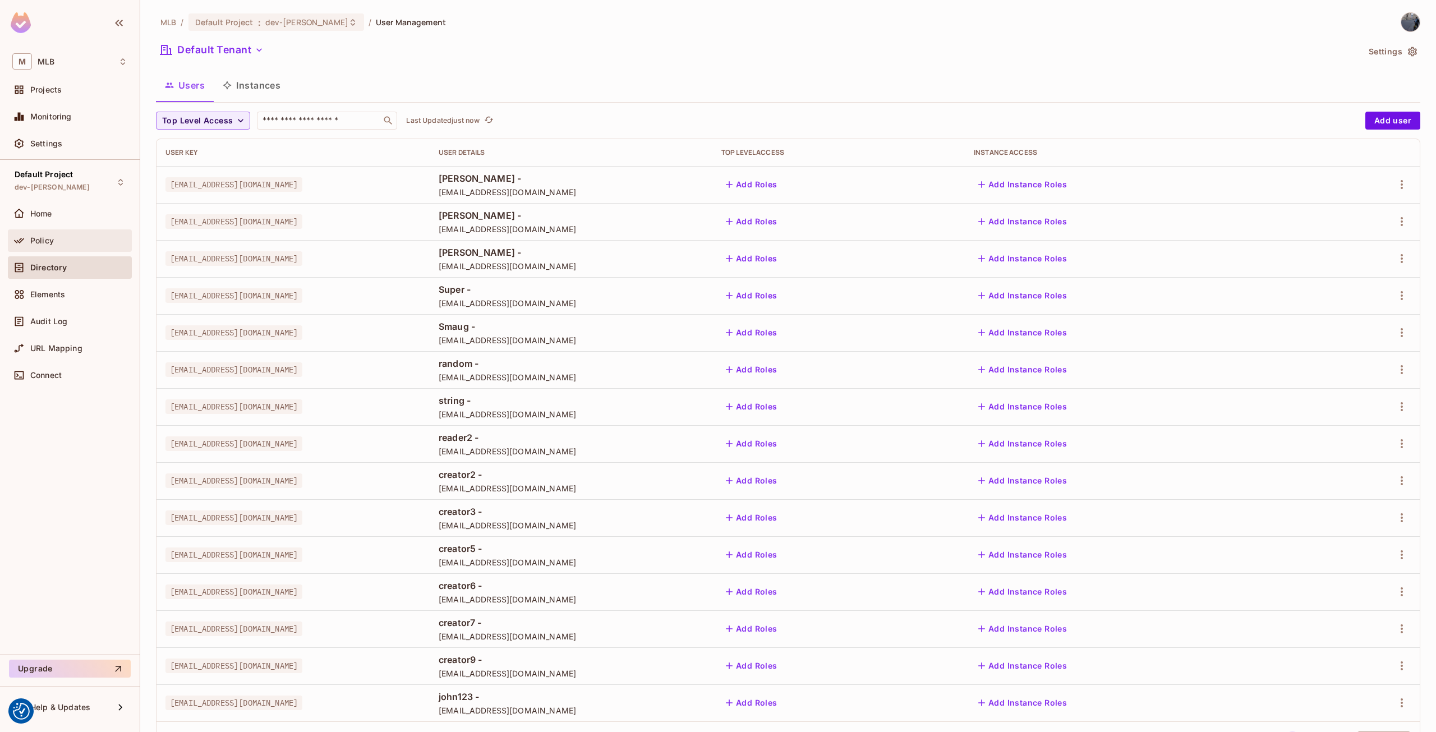
click at [57, 245] on div "Policy" at bounding box center [78, 240] width 97 height 9
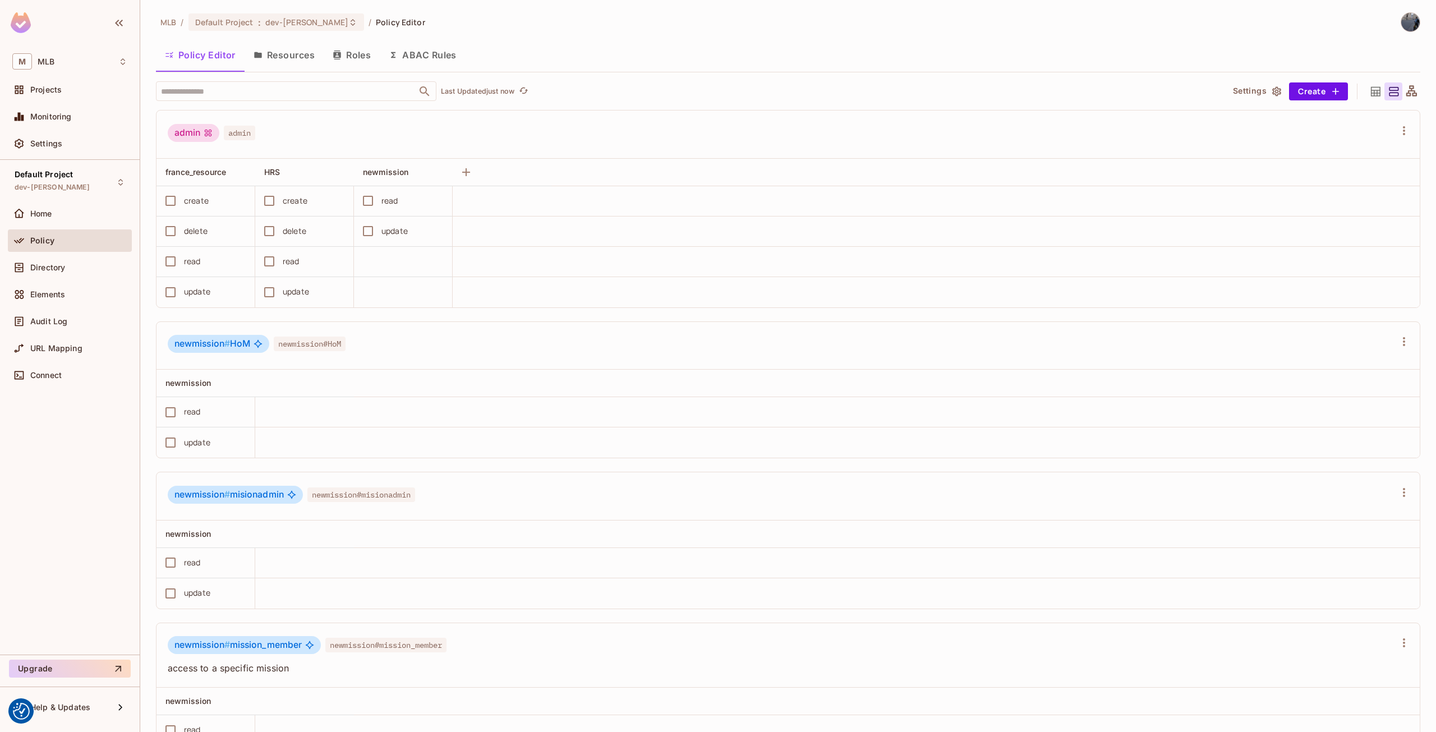
click at [284, 63] on button "Resources" at bounding box center [284, 55] width 79 height 28
